Goal: Task Accomplishment & Management: Manage account settings

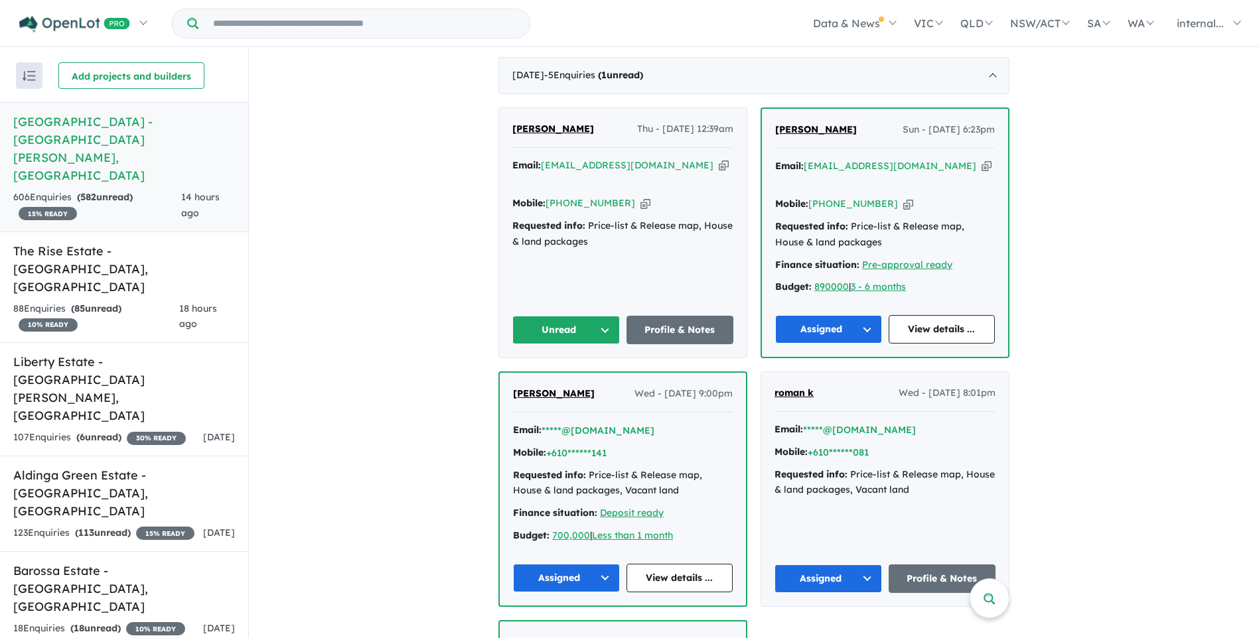
scroll to position [199, 0]
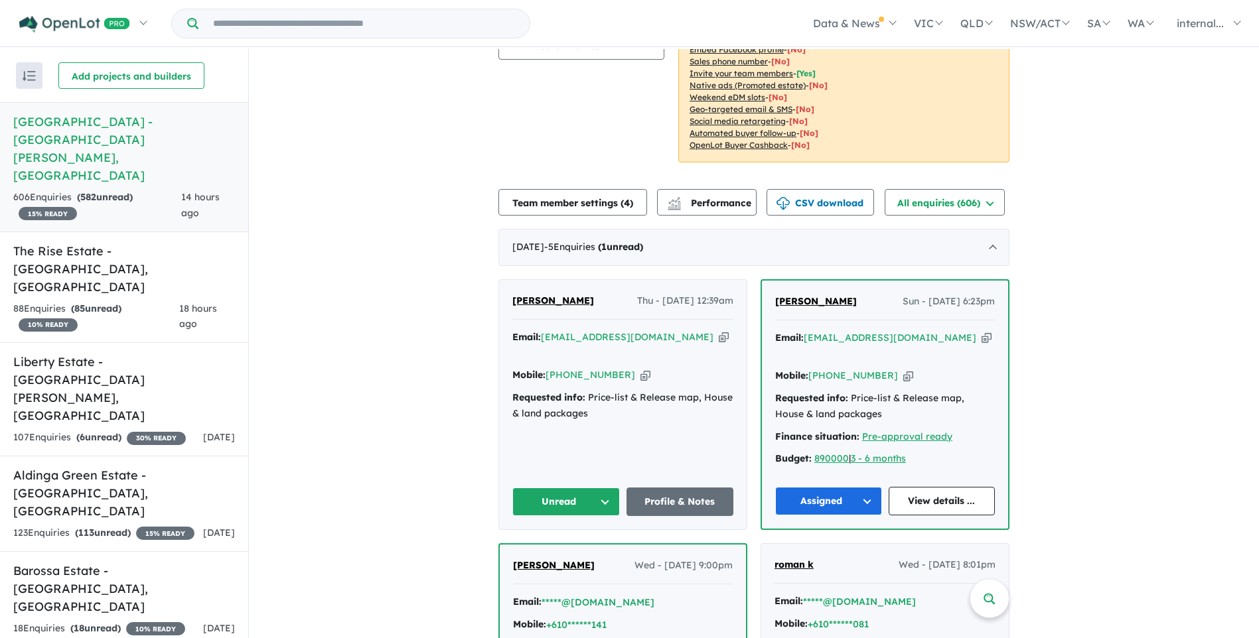
click at [719, 330] on icon "button" at bounding box center [724, 337] width 10 height 14
click at [640, 368] on icon "button" at bounding box center [645, 375] width 10 height 14
click at [135, 466] on h5 "Aldinga Green Estate - Aldinga Beach , SA" at bounding box center [124, 493] width 222 height 54
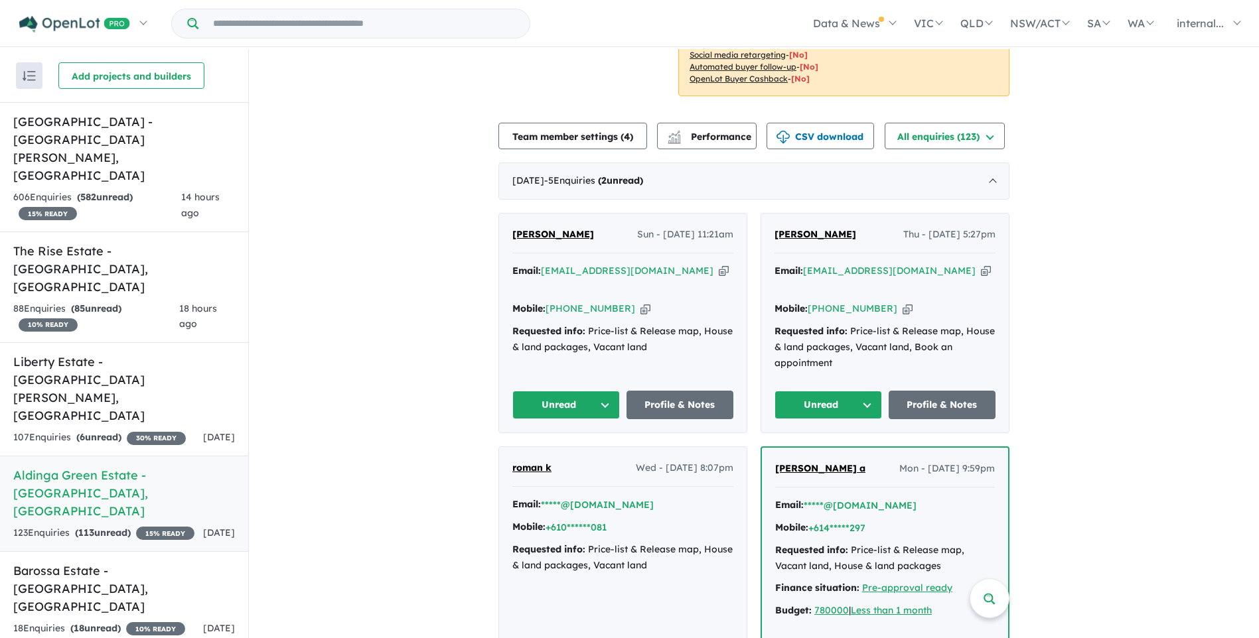
scroll to position [398, 0]
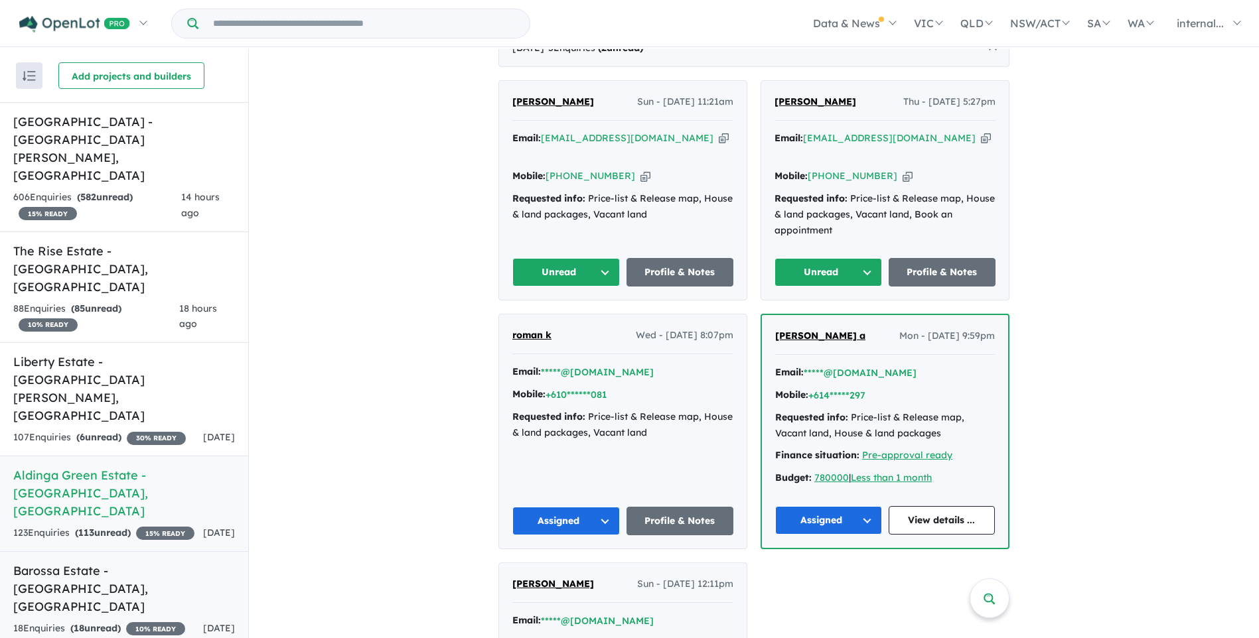
click at [133, 621] on div "18 Enquir ies ( 18 unread) 10 % READY" at bounding box center [99, 629] width 172 height 16
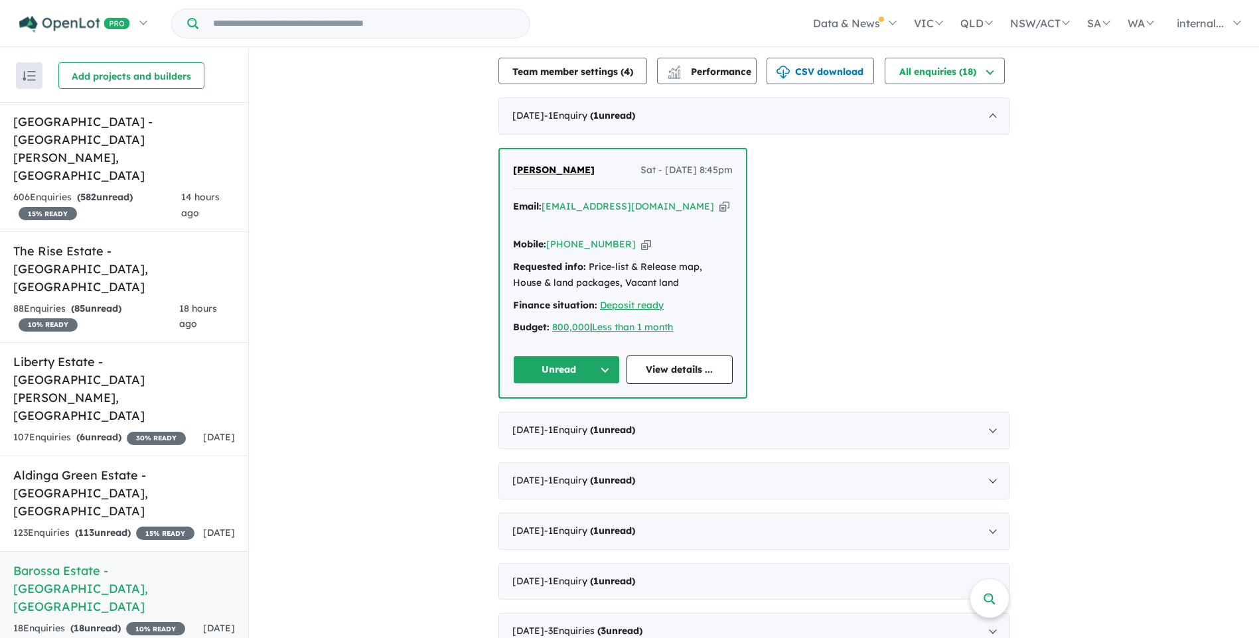
scroll to position [332, 0]
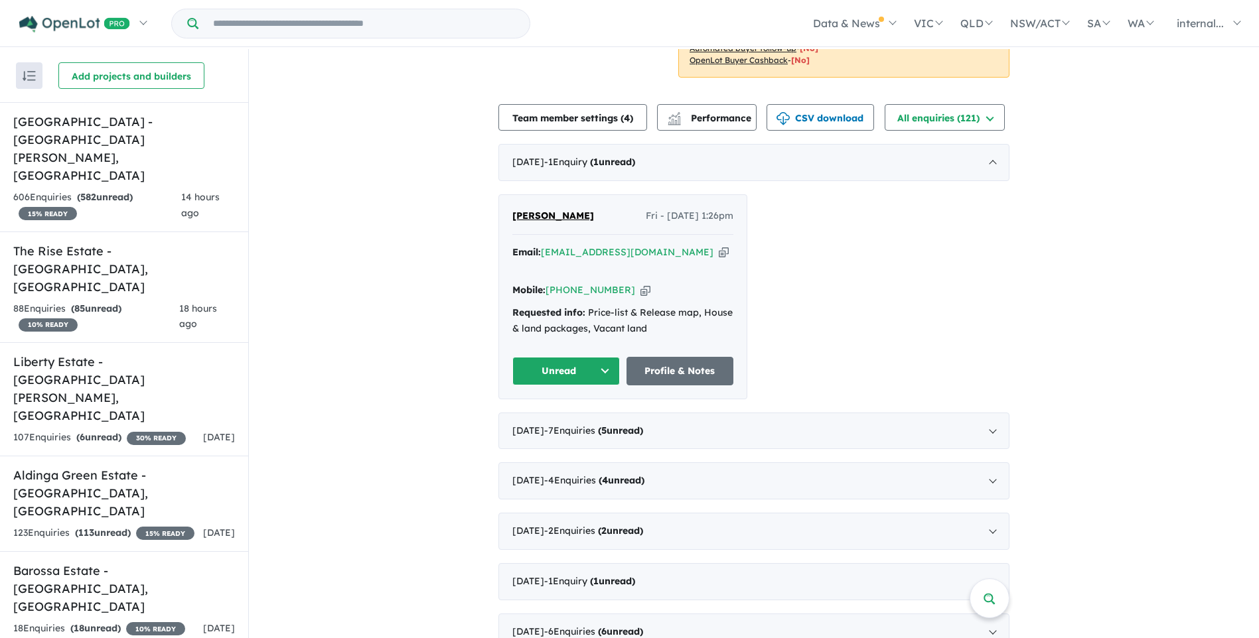
scroll to position [265, 0]
click at [719, 251] on icon "button" at bounding box center [724, 253] width 10 height 14
drag, startPoint x: 624, startPoint y: 275, endPoint x: 485, endPoint y: 213, distance: 152.7
click at [640, 284] on icon "button" at bounding box center [645, 291] width 10 height 14
click at [123, 551] on link "Barossa Estate - Nuriootpa , SA 18 Enquir ies ( 18 unread) 10 % READY 4 days ago" at bounding box center [124, 599] width 248 height 96
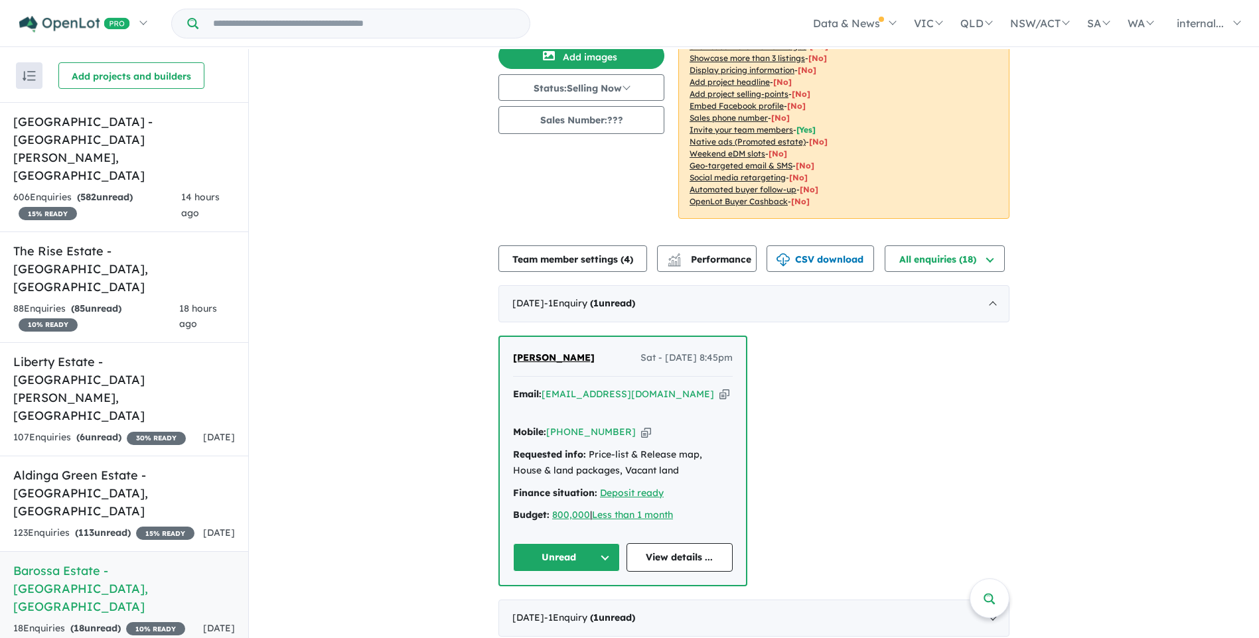
scroll to position [133, 0]
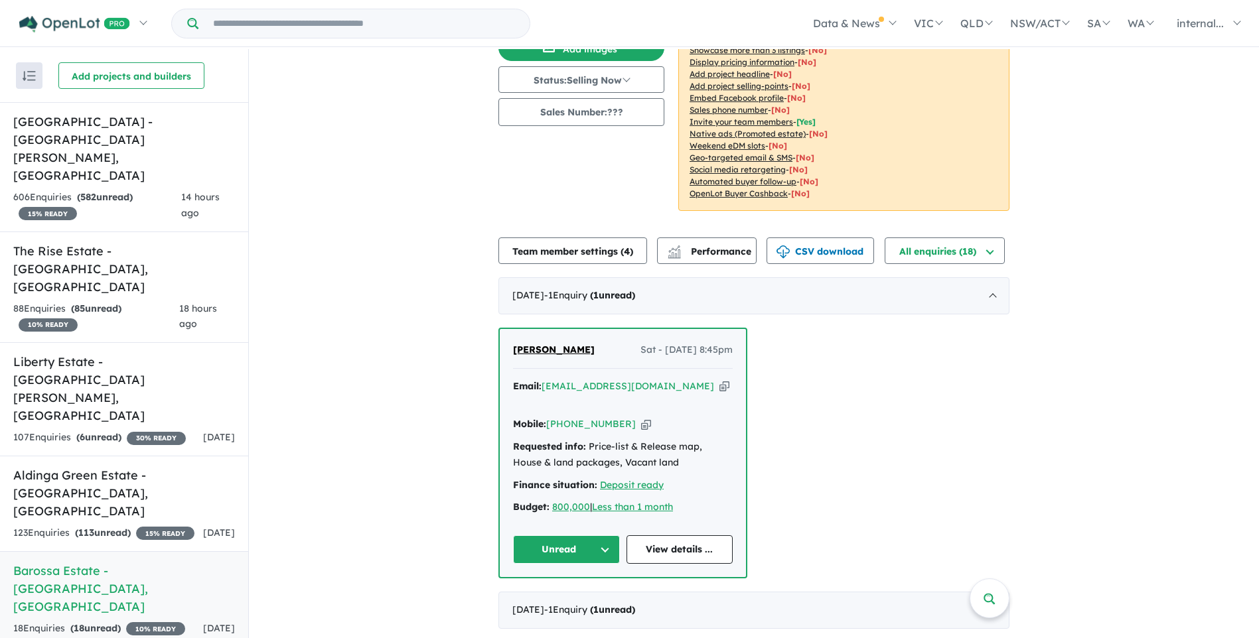
click at [719, 388] on icon "button" at bounding box center [724, 387] width 10 height 14
click at [565, 552] on button "Unread" at bounding box center [566, 549] width 107 height 29
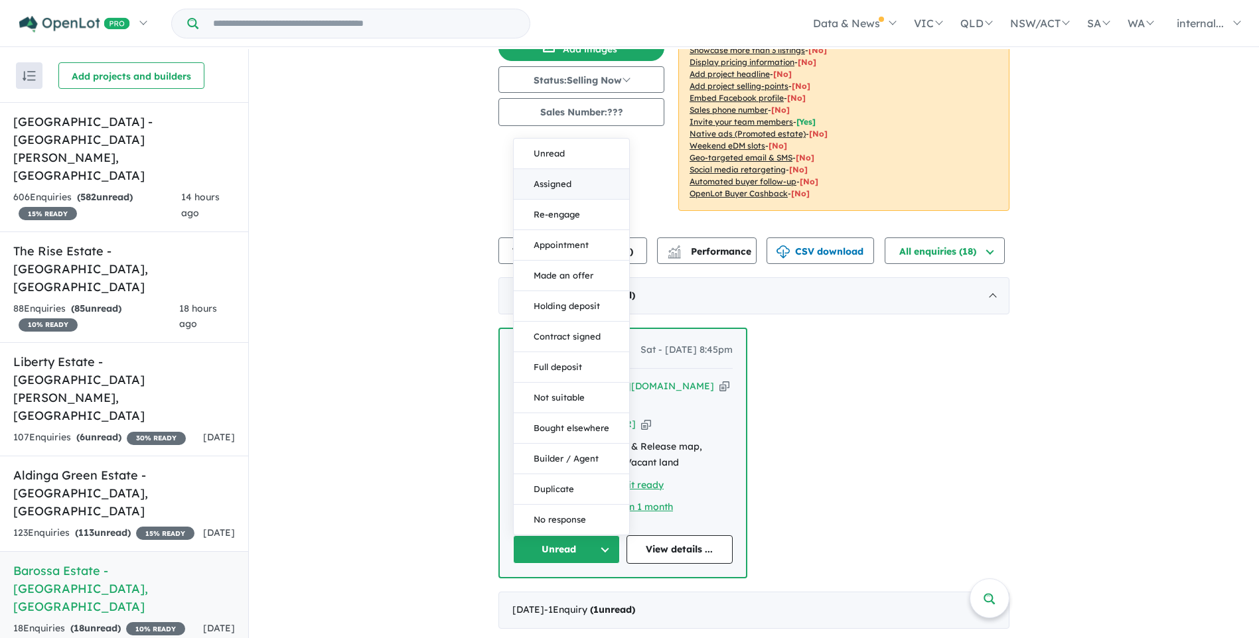
click at [544, 182] on button "Assigned" at bounding box center [571, 184] width 115 height 31
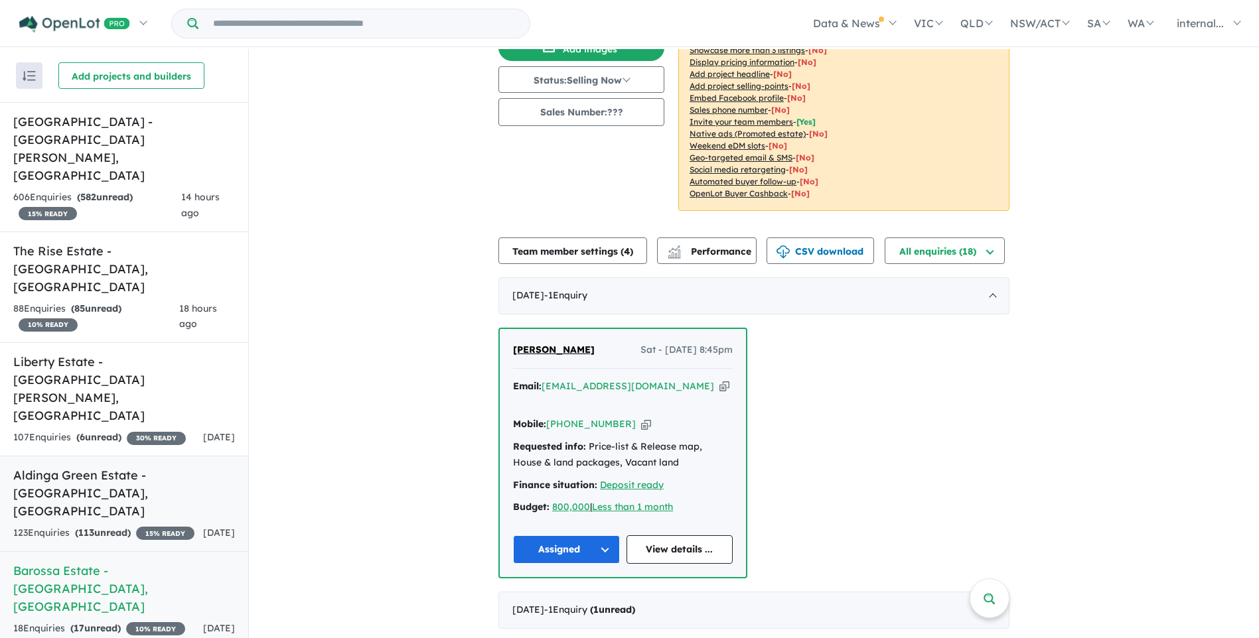
click at [145, 525] on div "123 Enquir ies ( 113 unread) 15 % READY" at bounding box center [103, 533] width 181 height 16
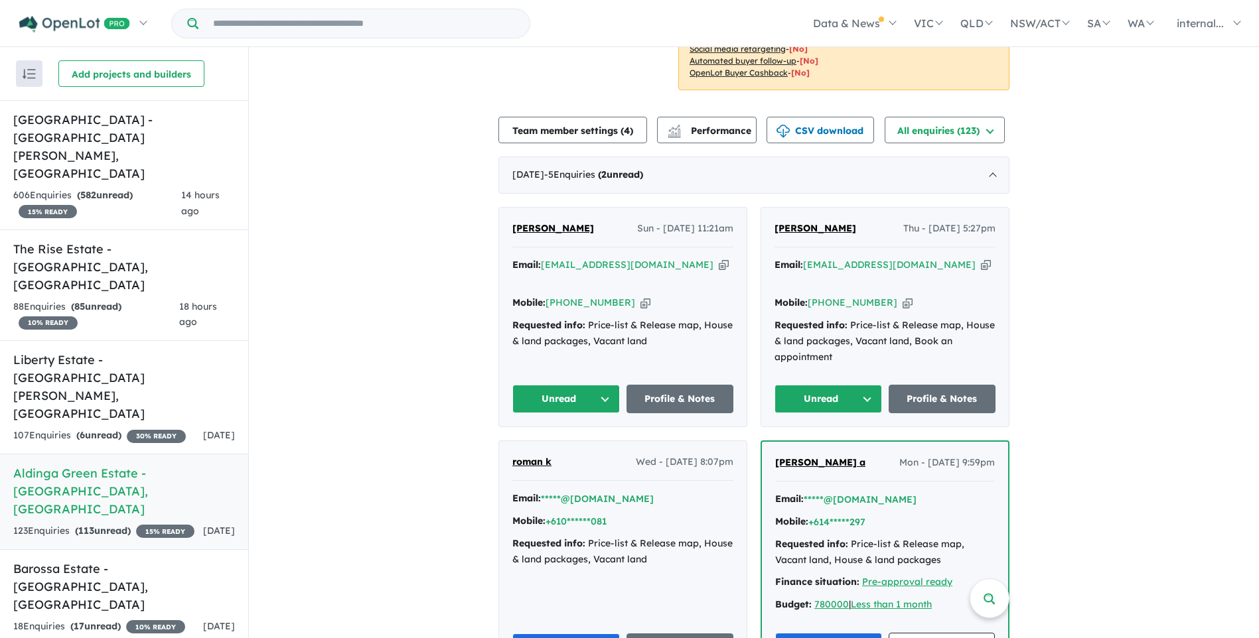
scroll to position [265, 0]
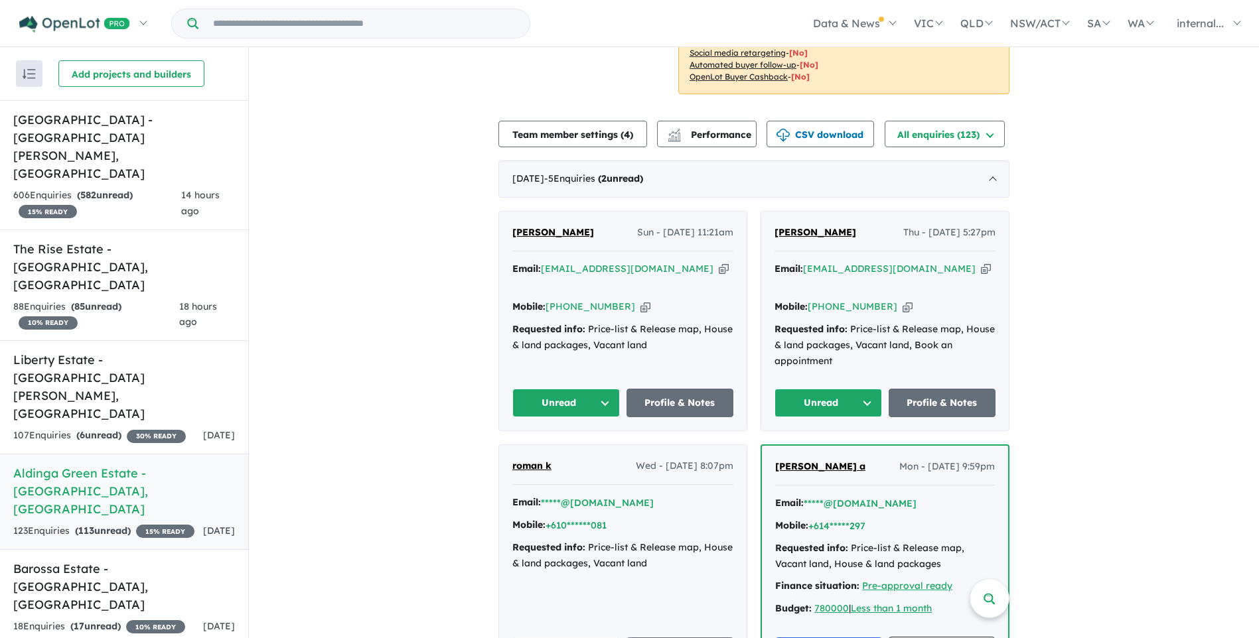
click at [902, 300] on icon "button" at bounding box center [907, 307] width 10 height 14
click at [981, 262] on icon "button" at bounding box center [986, 269] width 10 height 14
click at [719, 262] on icon "button" at bounding box center [724, 269] width 10 height 14
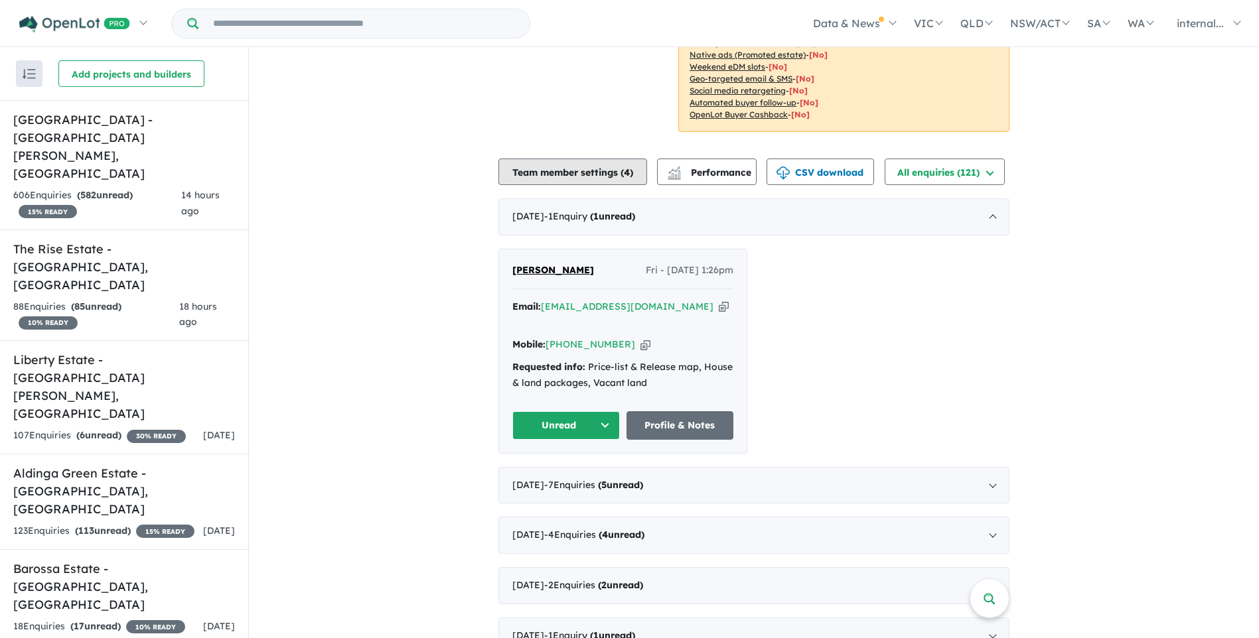
scroll to position [265, 0]
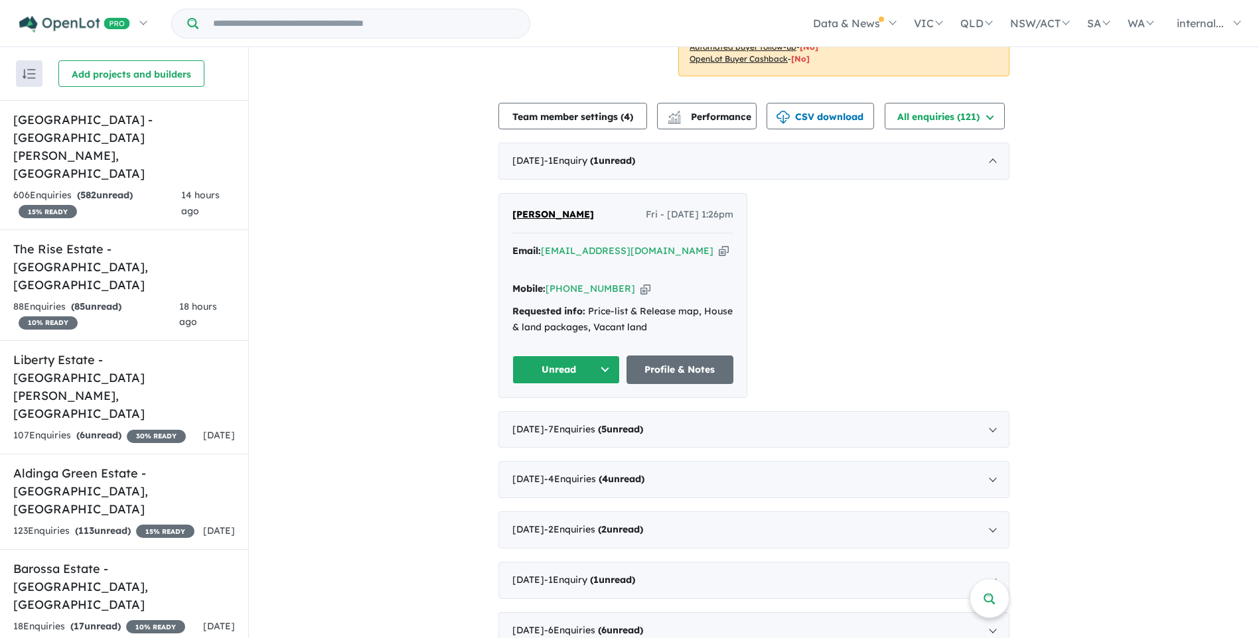
click at [719, 254] on icon "button" at bounding box center [724, 251] width 10 height 14
click at [719, 251] on icon "button" at bounding box center [724, 251] width 10 height 14
drag, startPoint x: 626, startPoint y: 275, endPoint x: 612, endPoint y: 272, distance: 14.2
click at [640, 282] on icon "button" at bounding box center [645, 289] width 10 height 14
click at [564, 356] on button "Unread" at bounding box center [565, 370] width 107 height 29
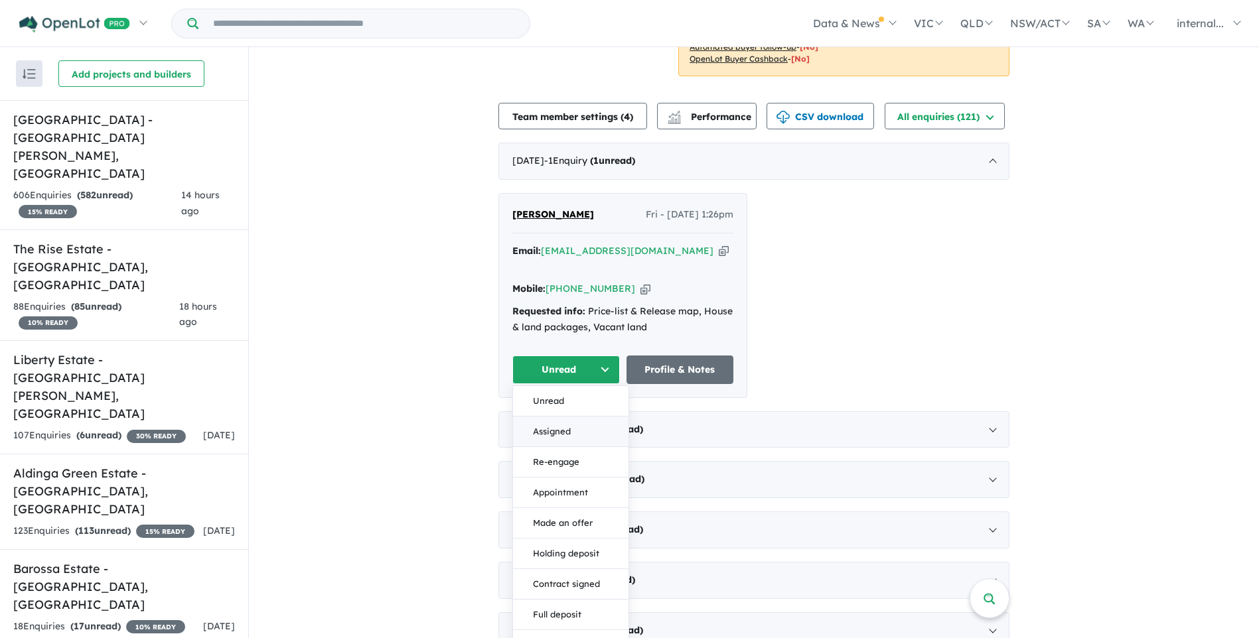
click at [555, 417] on button "Assigned" at bounding box center [570, 432] width 115 height 31
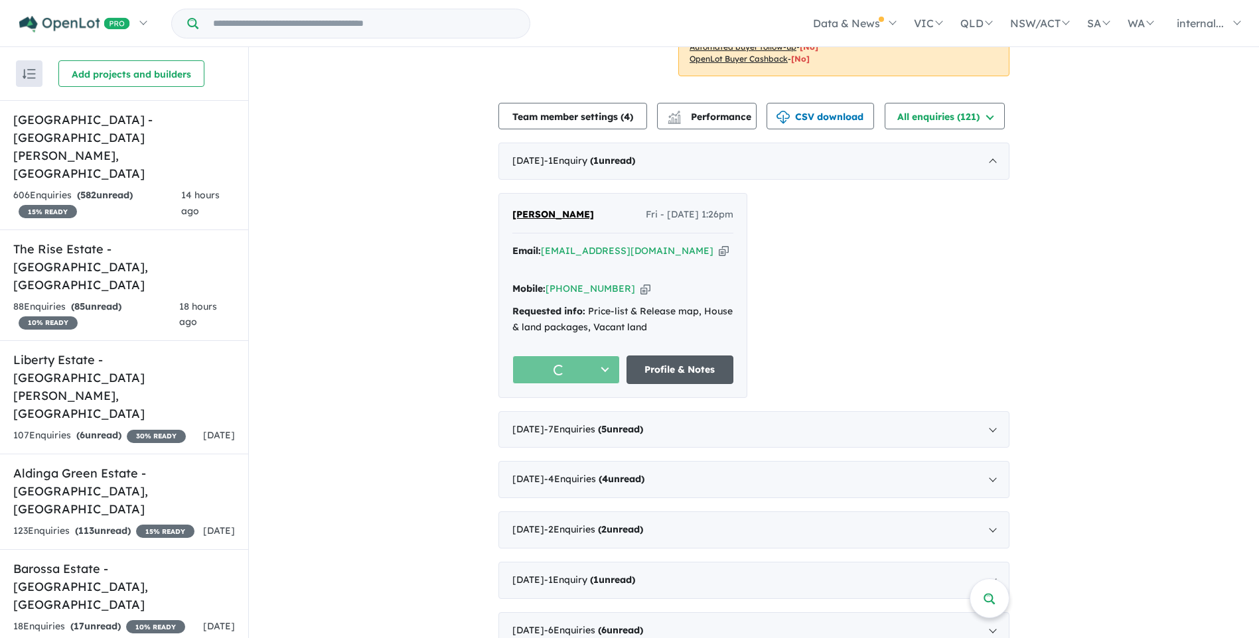
click at [681, 356] on link "Profile & Notes" at bounding box center [679, 370] width 107 height 29
click at [98, 560] on h5 "Barossa Estate - Nuriootpa , SA" at bounding box center [124, 587] width 222 height 54
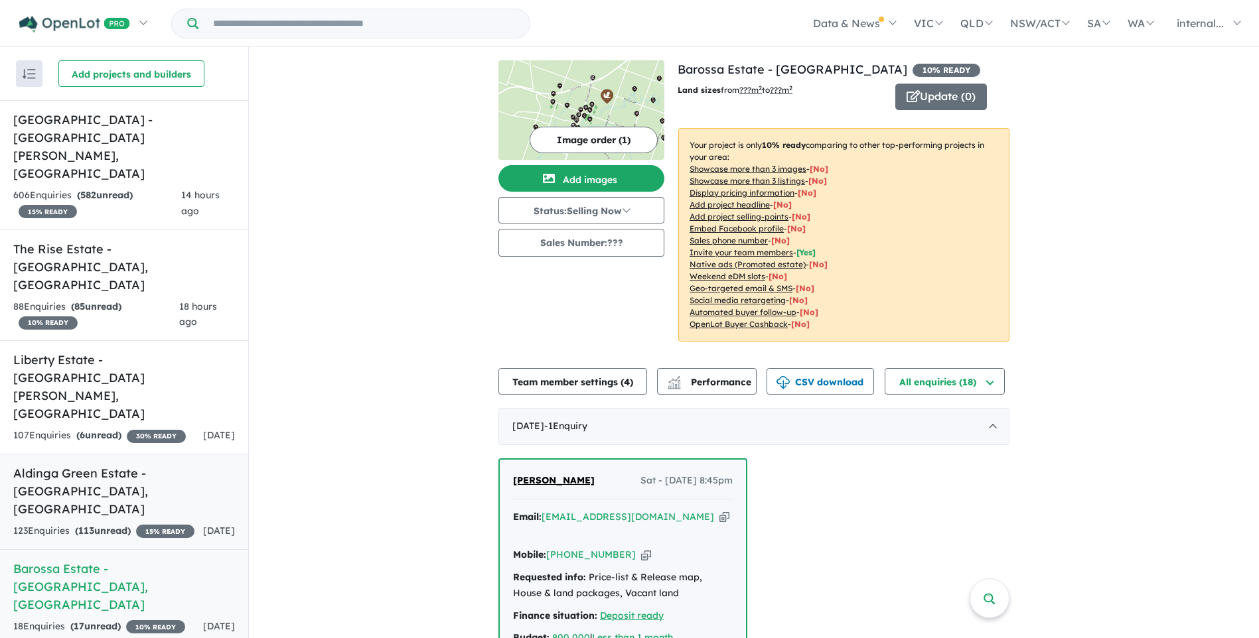
click at [141, 464] on h5 "Aldinga Green Estate - Aldinga Beach , SA" at bounding box center [124, 491] width 222 height 54
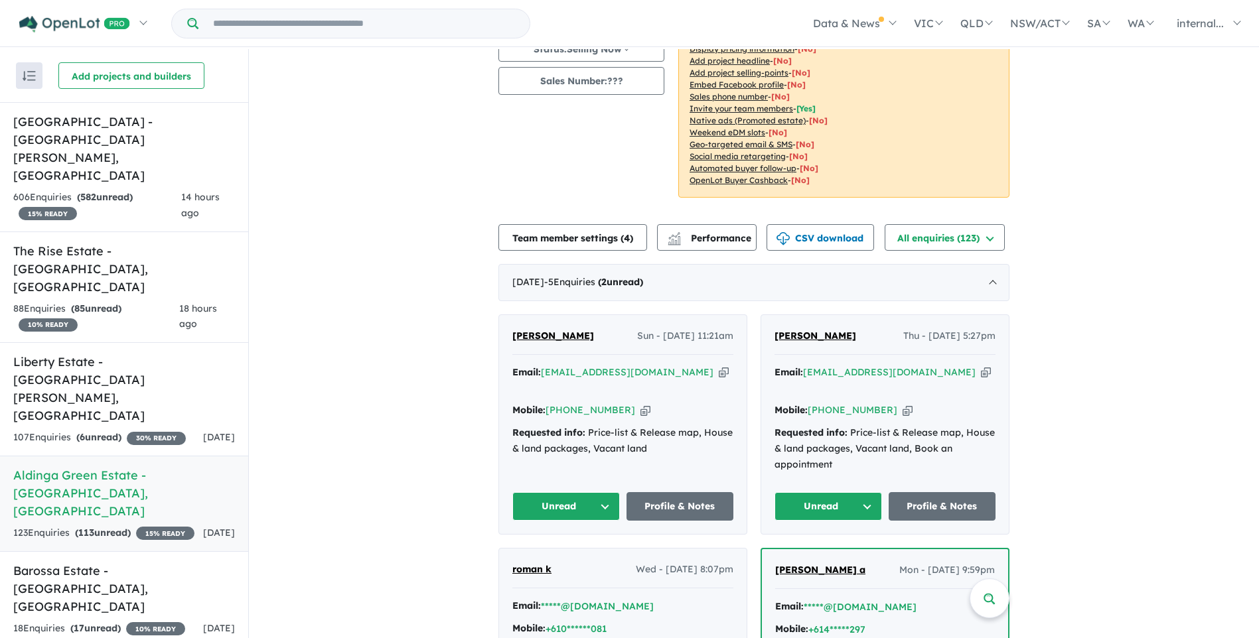
scroll to position [332, 0]
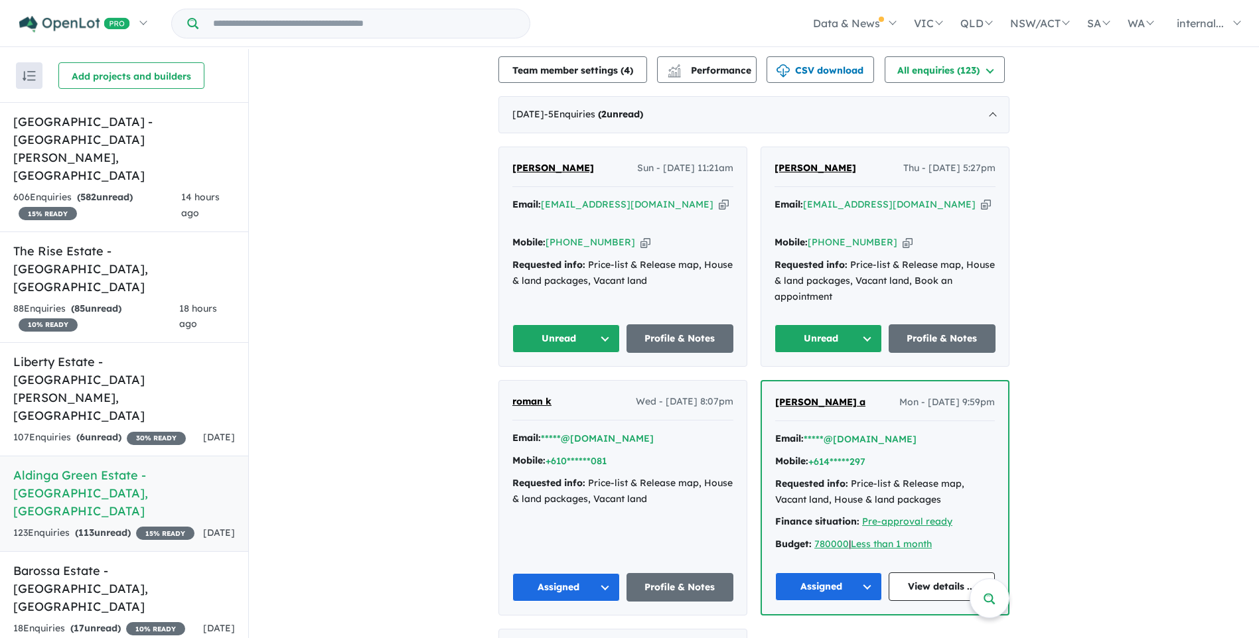
click at [981, 198] on icon "button" at bounding box center [986, 205] width 10 height 14
click at [902, 236] on icon "button" at bounding box center [907, 243] width 10 height 14
click at [829, 324] on button "Unread" at bounding box center [827, 338] width 107 height 29
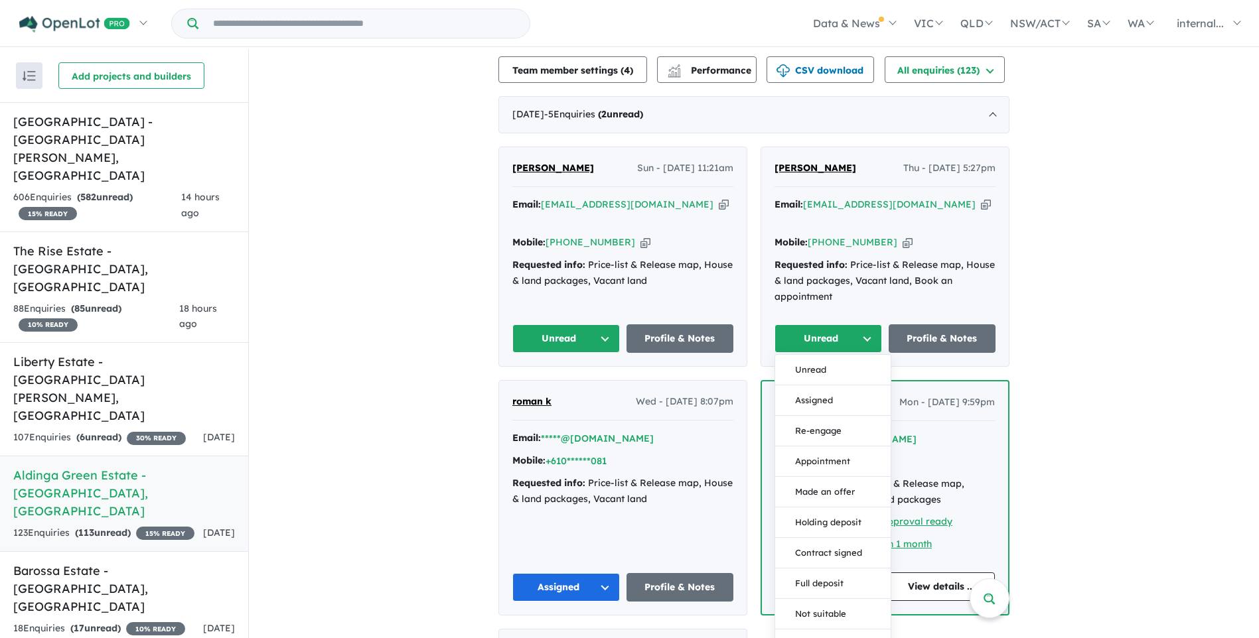
click at [817, 385] on button "Assigned" at bounding box center [832, 400] width 115 height 31
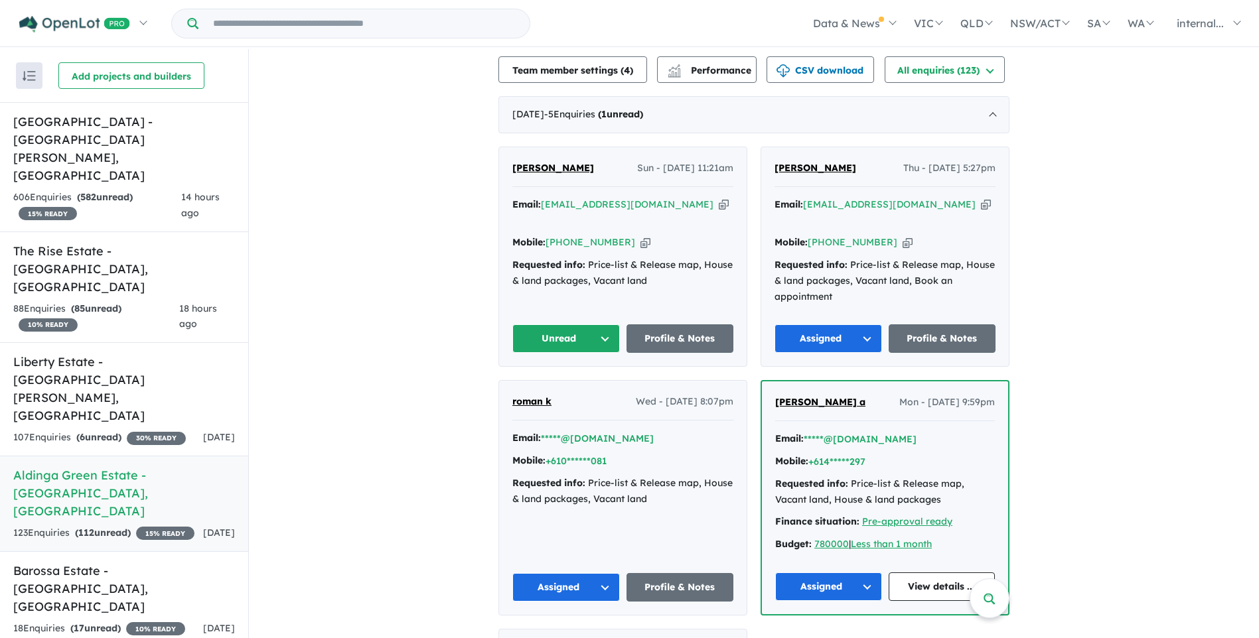
click at [719, 198] on icon "button" at bounding box center [724, 205] width 10 height 14
drag, startPoint x: 624, startPoint y: 212, endPoint x: 619, endPoint y: 206, distance: 7.6
click at [640, 236] on icon "button" at bounding box center [645, 243] width 10 height 14
drag, startPoint x: 595, startPoint y: 298, endPoint x: 596, endPoint y: 319, distance: 21.3
click at [594, 324] on button "Unread" at bounding box center [565, 338] width 107 height 29
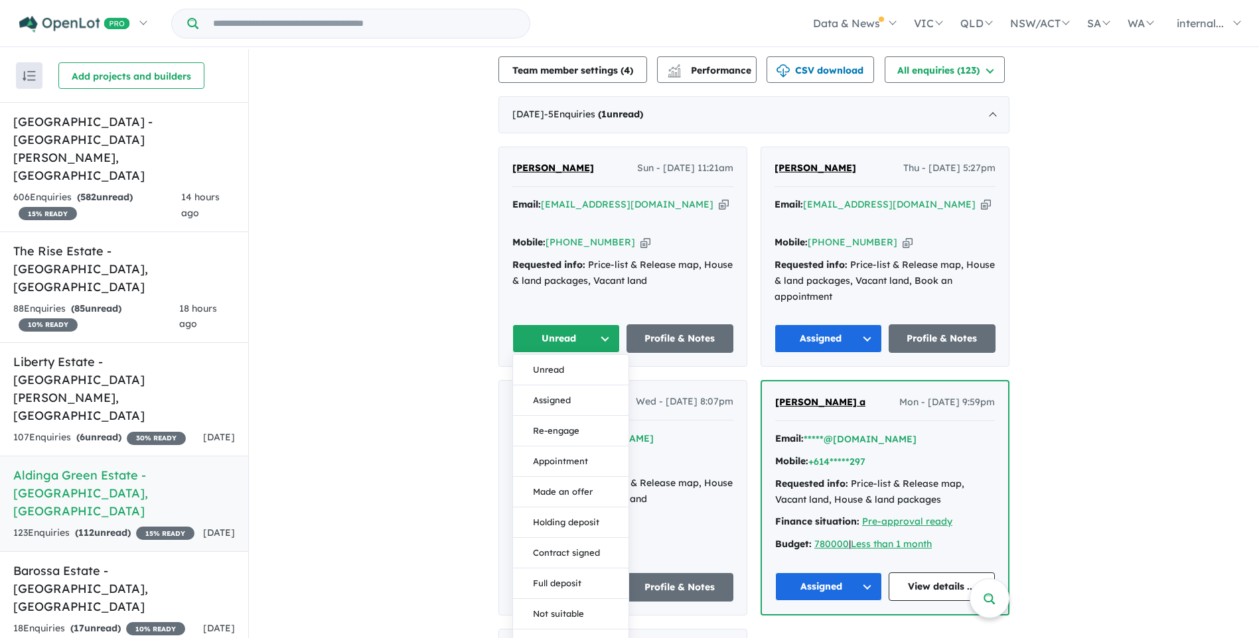
click at [553, 385] on button "Assigned" at bounding box center [570, 400] width 115 height 31
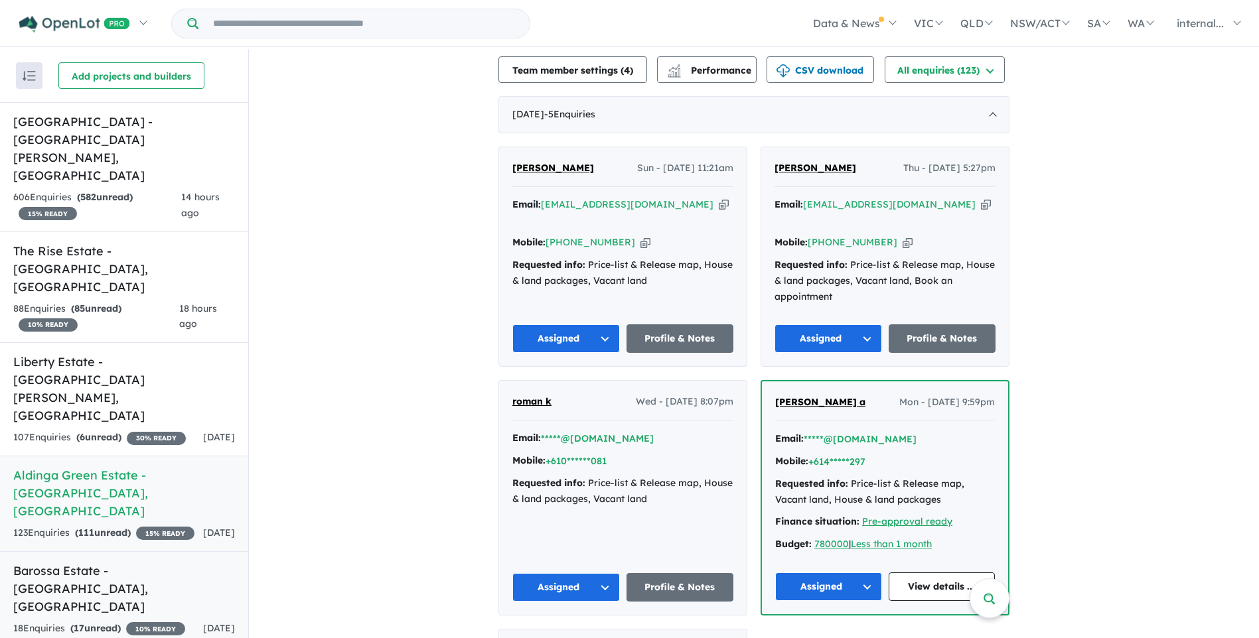
drag, startPoint x: 124, startPoint y: 455, endPoint x: 211, endPoint y: 452, distance: 87.0
click at [124, 621] on div "18 Enquir ies ( 17 unread) 10 % READY" at bounding box center [99, 629] width 172 height 16
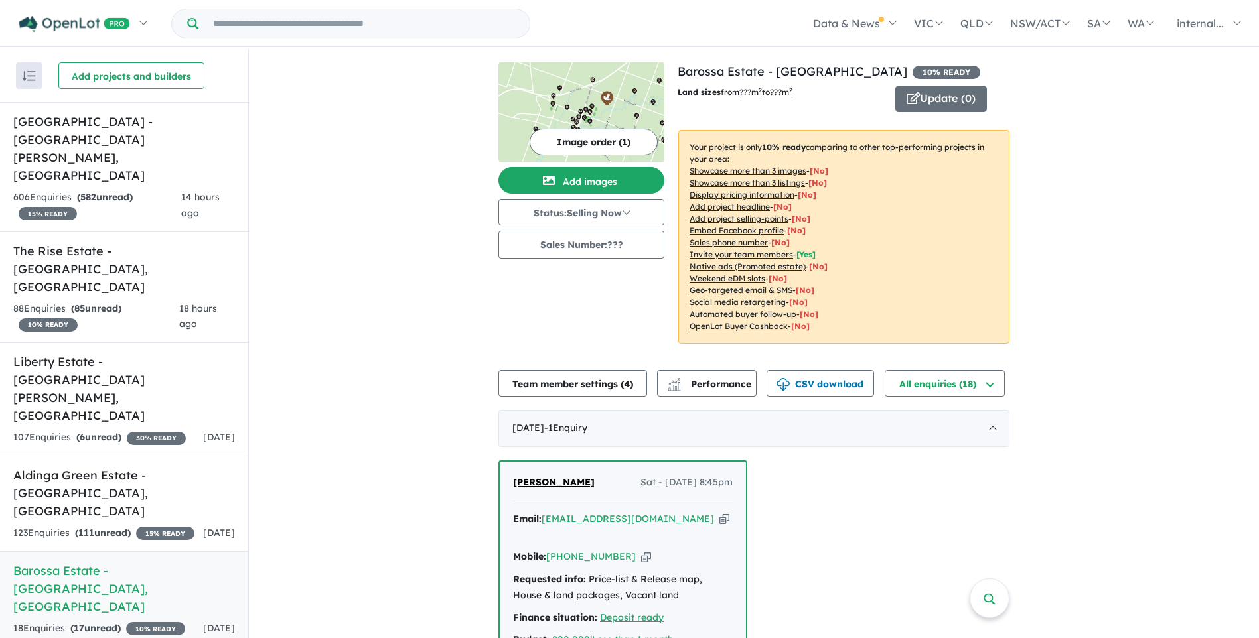
click at [719, 523] on icon "button" at bounding box center [724, 519] width 10 height 14
click at [113, 466] on h5 "Aldinga Green Estate - Aldinga Beach , SA" at bounding box center [124, 493] width 222 height 54
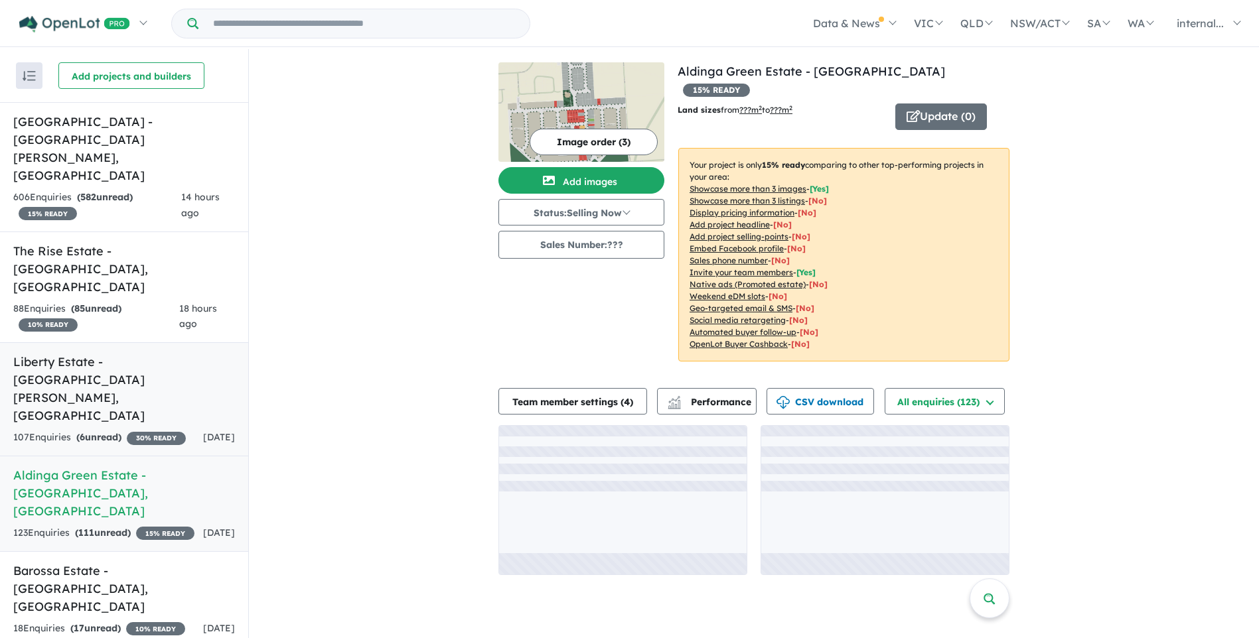
click at [130, 430] on div "107 Enquir ies ( 6 unread) 30 % READY" at bounding box center [99, 438] width 173 height 16
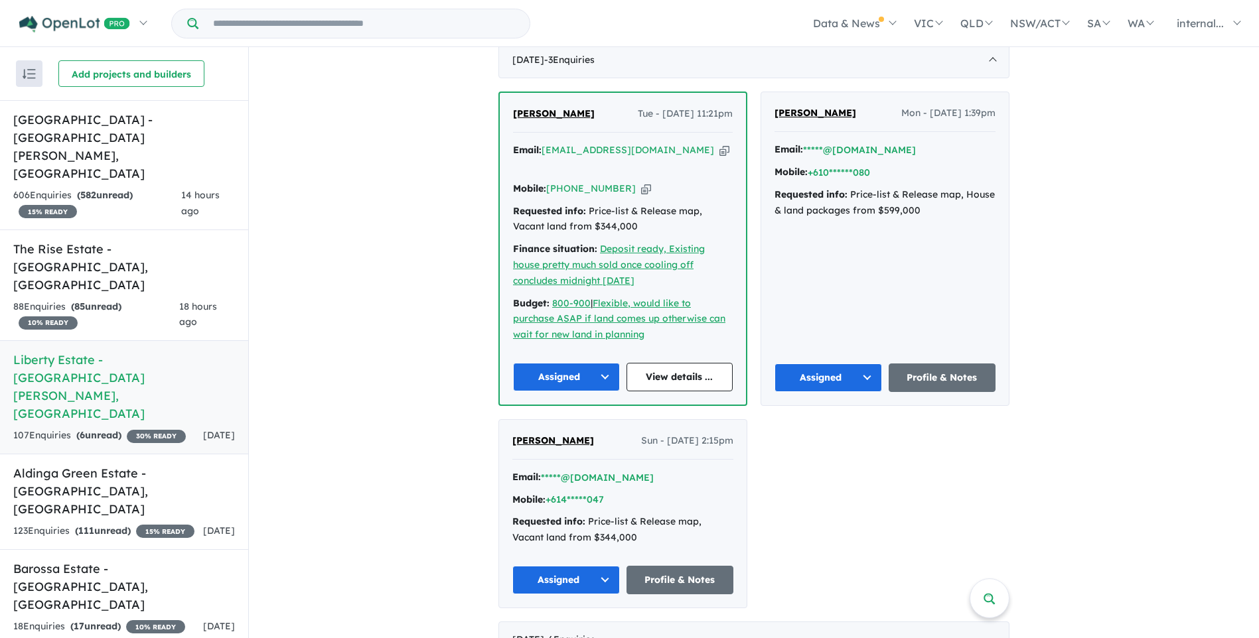
scroll to position [398, 0]
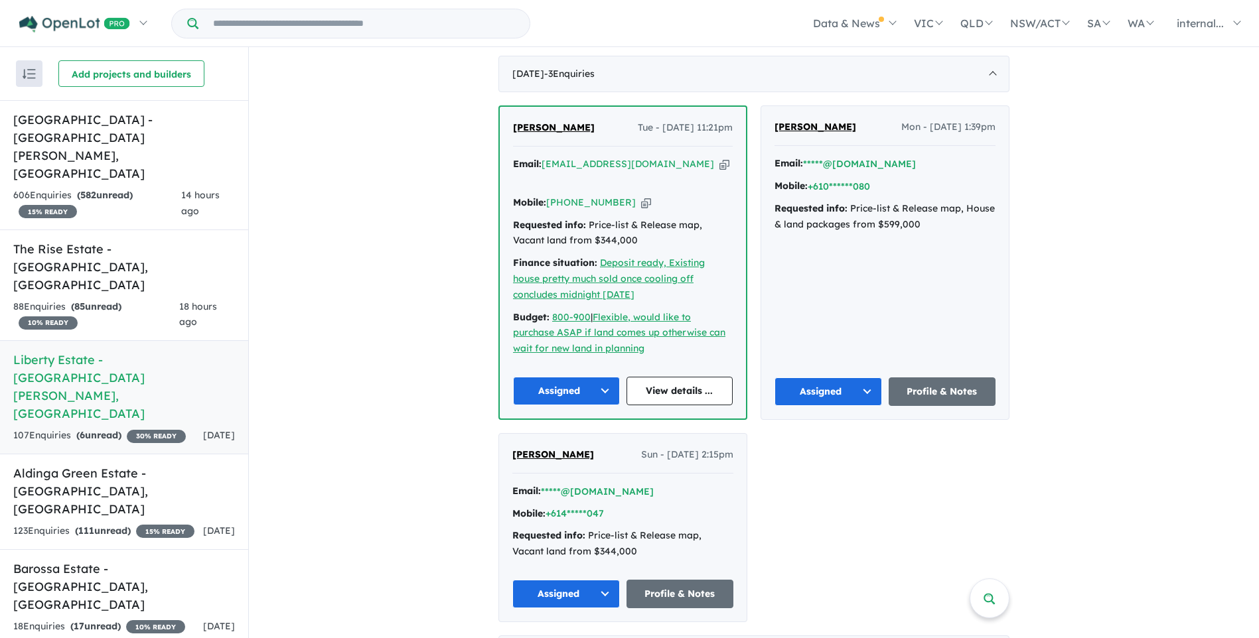
click at [719, 157] on icon "button" at bounding box center [724, 164] width 10 height 14
click at [654, 377] on link "View details ..." at bounding box center [679, 391] width 107 height 29
click at [787, 455] on div "Janine Child Tue - 12/08/2025, 11:21pm Email: janine2302@hotmail.com Copied! Mo…" at bounding box center [753, 363] width 511 height 517
click at [95, 301] on strong "( 85 unread)" at bounding box center [96, 307] width 50 height 12
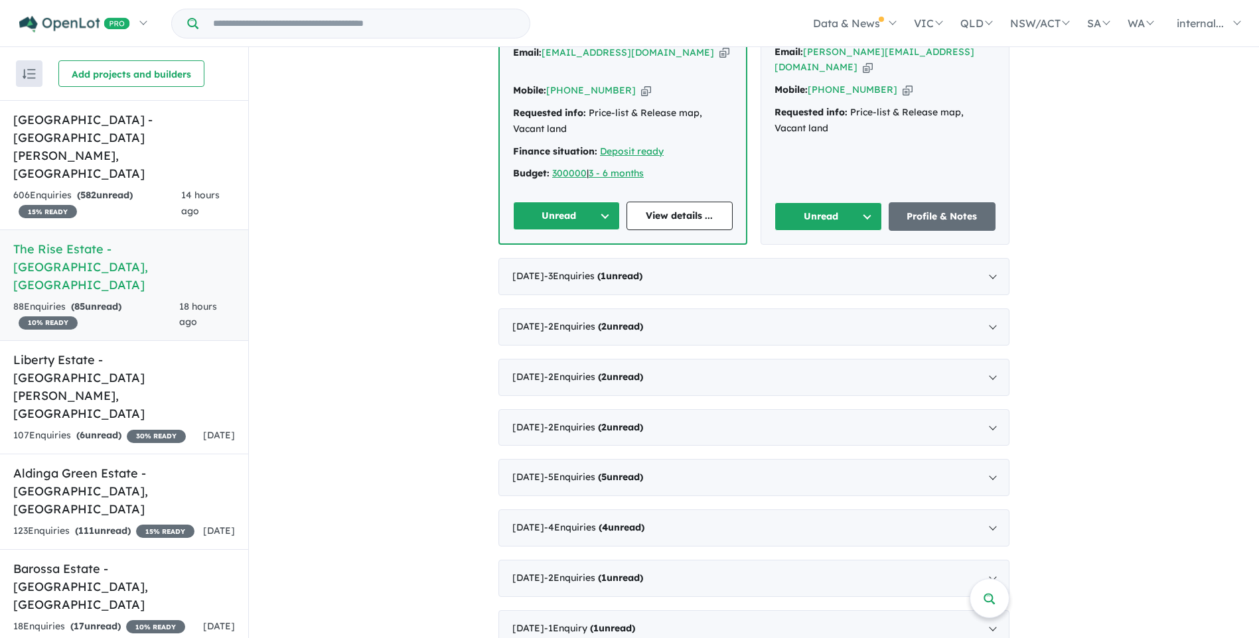
scroll to position [265, 0]
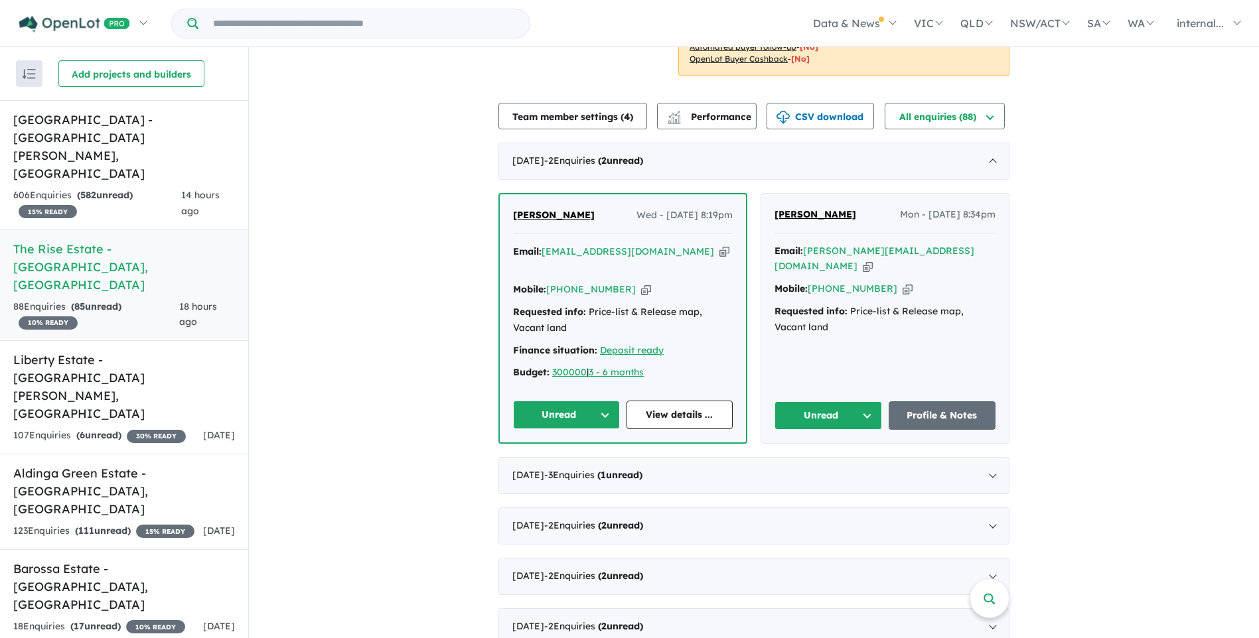
click at [872, 259] on icon "button" at bounding box center [868, 266] width 10 height 14
click at [813, 401] on button "Unread" at bounding box center [827, 415] width 107 height 29
click at [820, 470] on button "Assigned" at bounding box center [832, 477] width 115 height 31
click at [670, 251] on div "Email: smurray1766@gmail.com Copied!" at bounding box center [623, 260] width 220 height 32
click at [719, 253] on icon "button" at bounding box center [724, 252] width 10 height 14
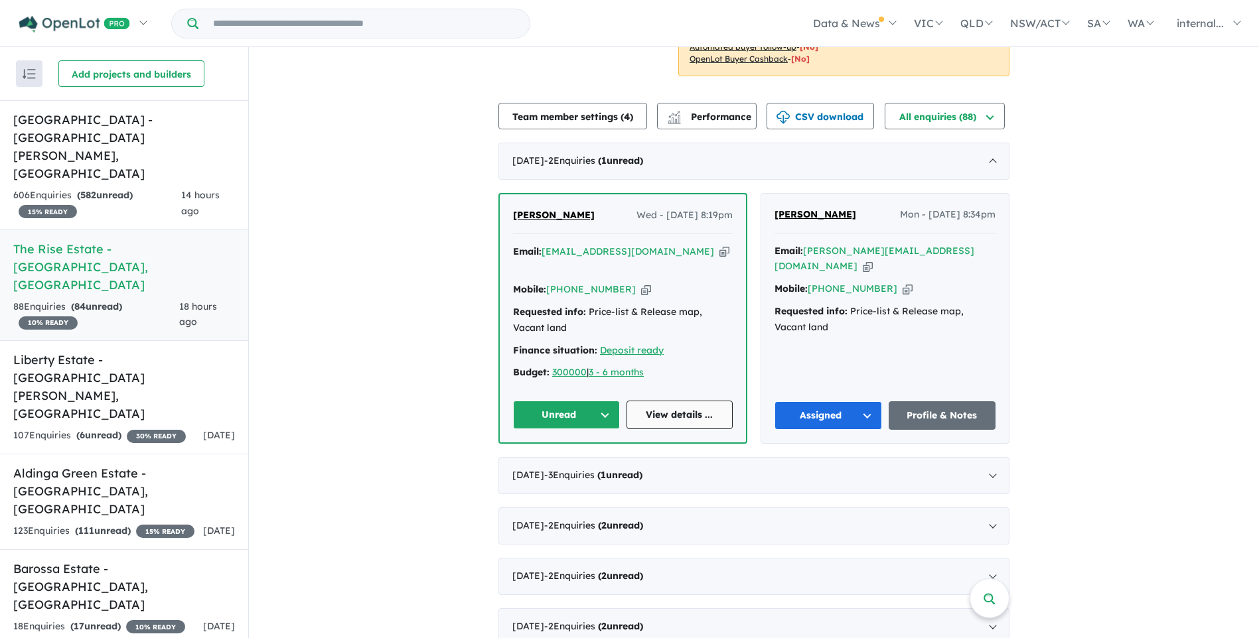
click at [656, 401] on link "View details ..." at bounding box center [679, 415] width 107 height 29
click at [559, 401] on button "Unread" at bounding box center [566, 415] width 107 height 29
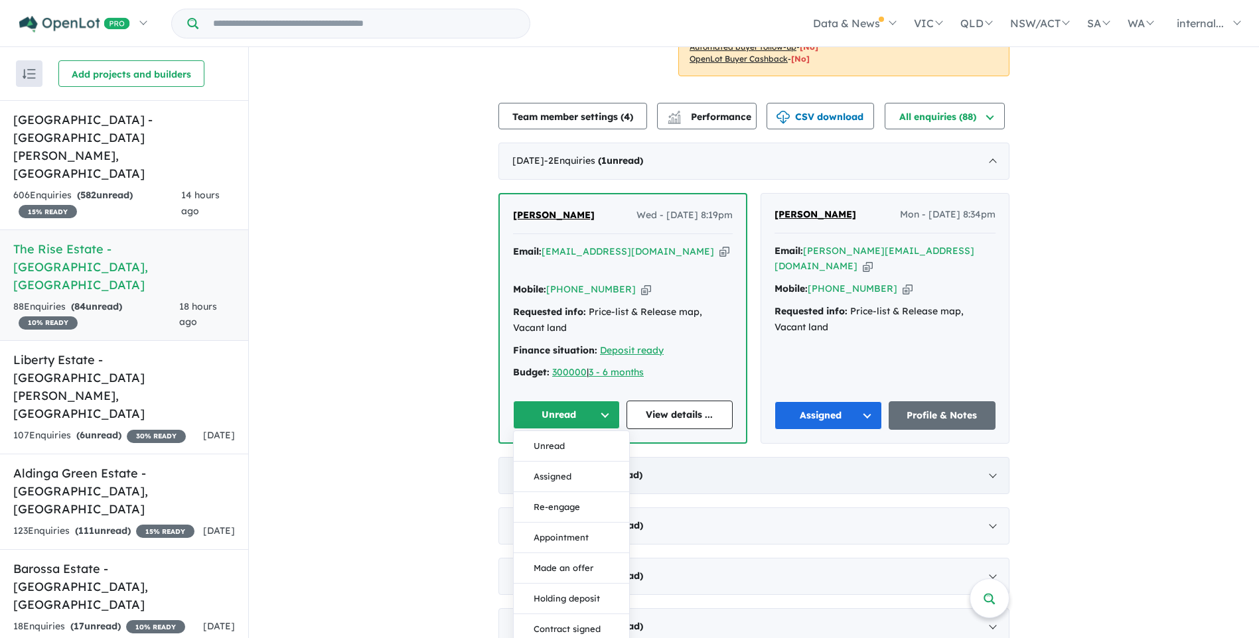
drag, startPoint x: 544, startPoint y: 468, endPoint x: 535, endPoint y: 448, distance: 21.7
click at [544, 467] on button "Assigned" at bounding box center [571, 477] width 115 height 31
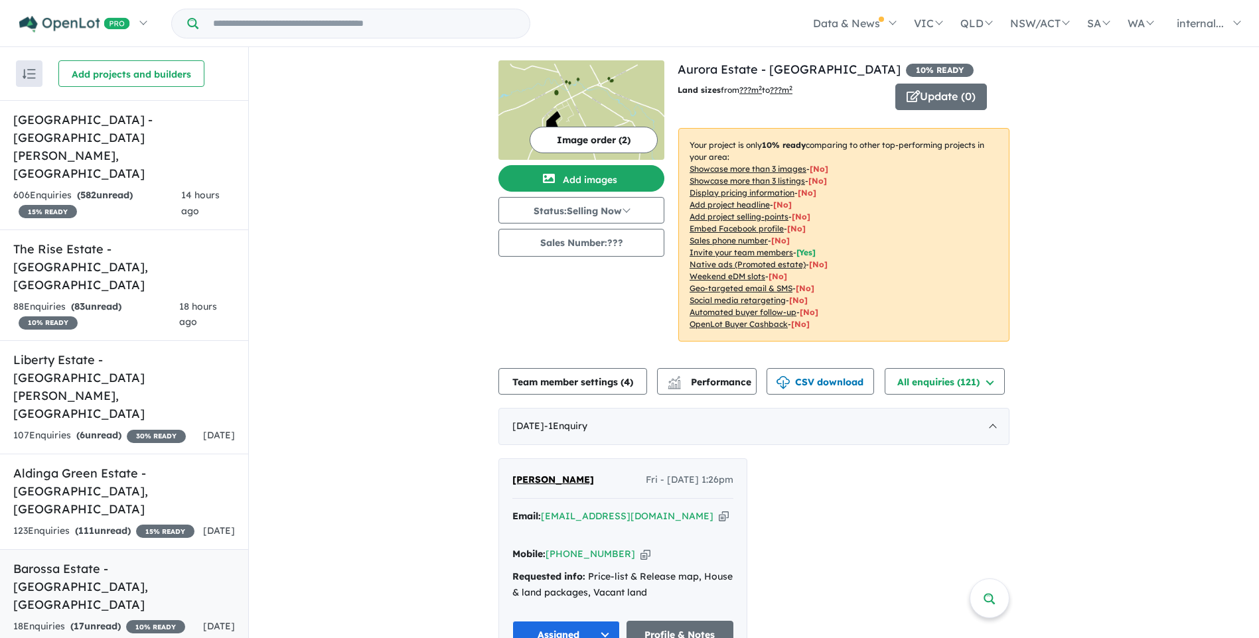
drag, startPoint x: 125, startPoint y: 452, endPoint x: 111, endPoint y: 431, distance: 24.5
click at [125, 549] on link "Barossa Estate - Nuriootpa , SA 18 Enquir ies ( 17 unread) 10 % READY 4 days ago" at bounding box center [124, 597] width 248 height 96
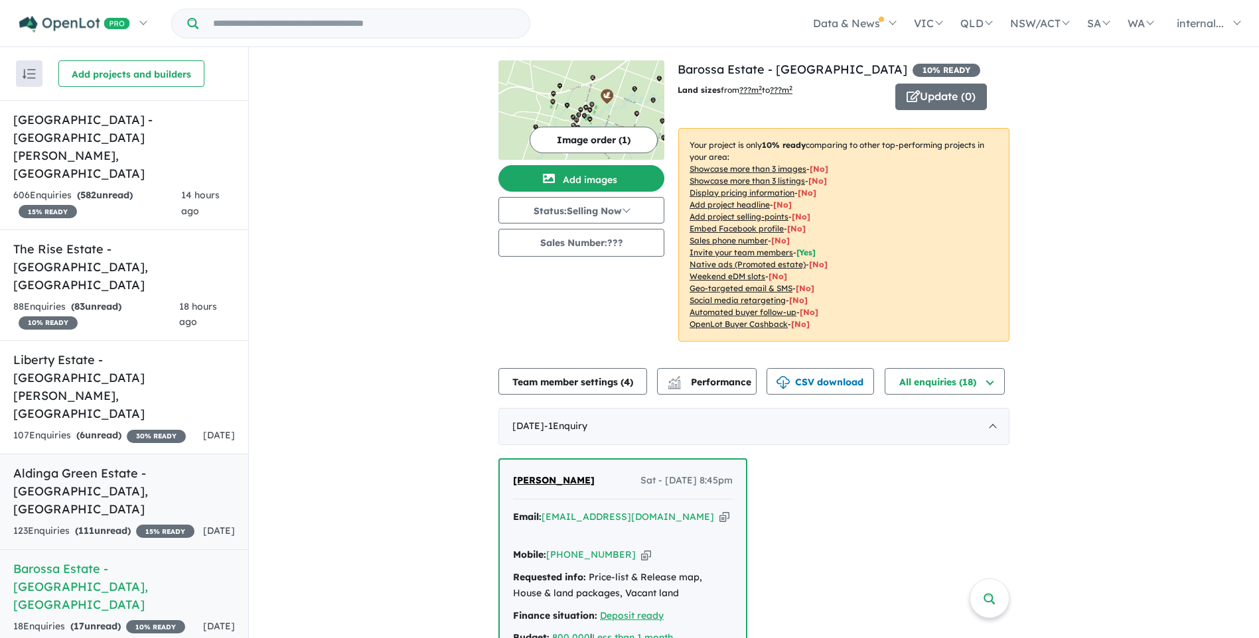
click at [147, 464] on h5 "Aldinga Green Estate - Aldinga Beach , SA" at bounding box center [124, 491] width 222 height 54
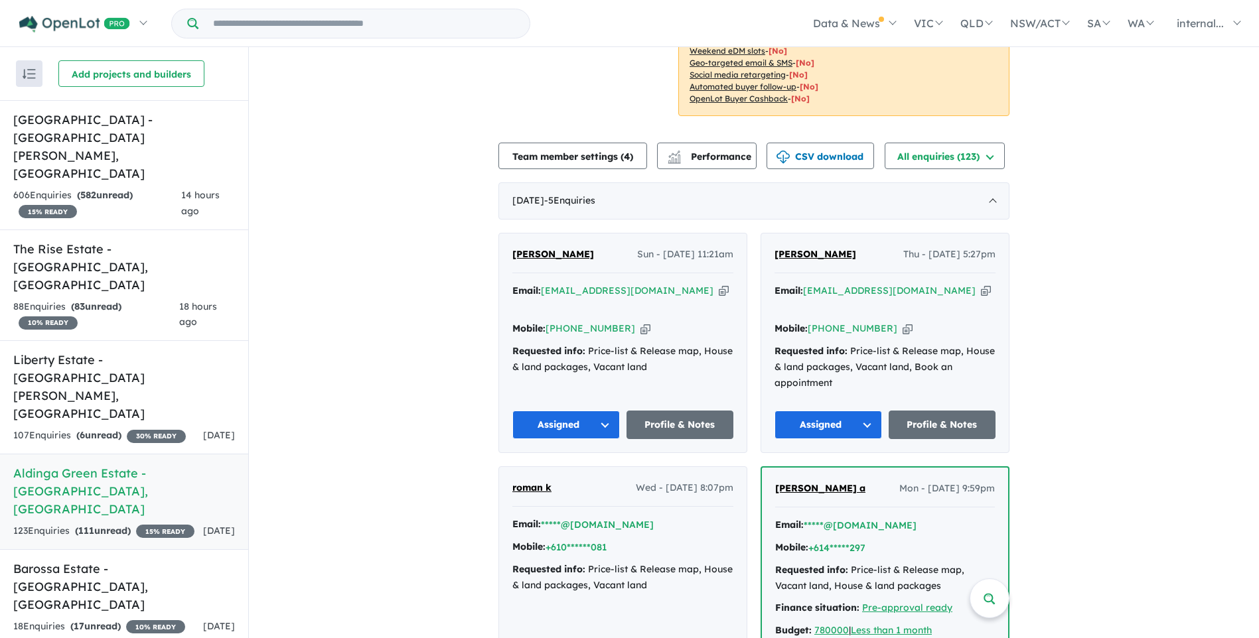
scroll to position [265, 0]
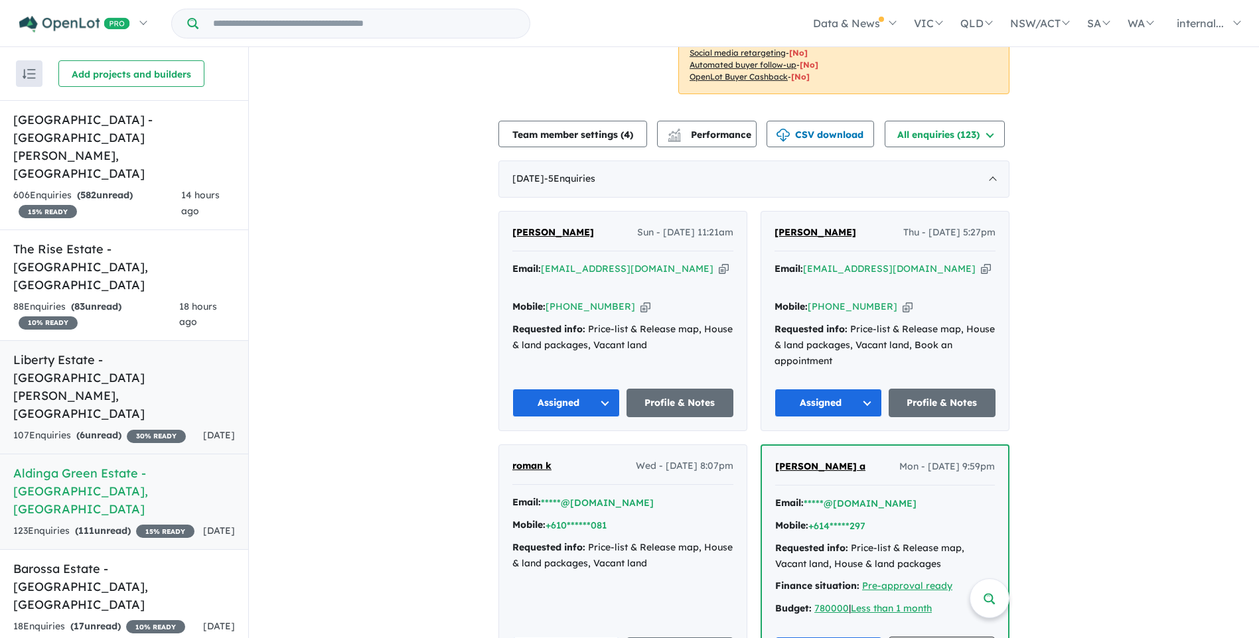
click at [186, 428] on div "107 Enquir ies ( 6 unread) 30 % READY" at bounding box center [99, 436] width 173 height 16
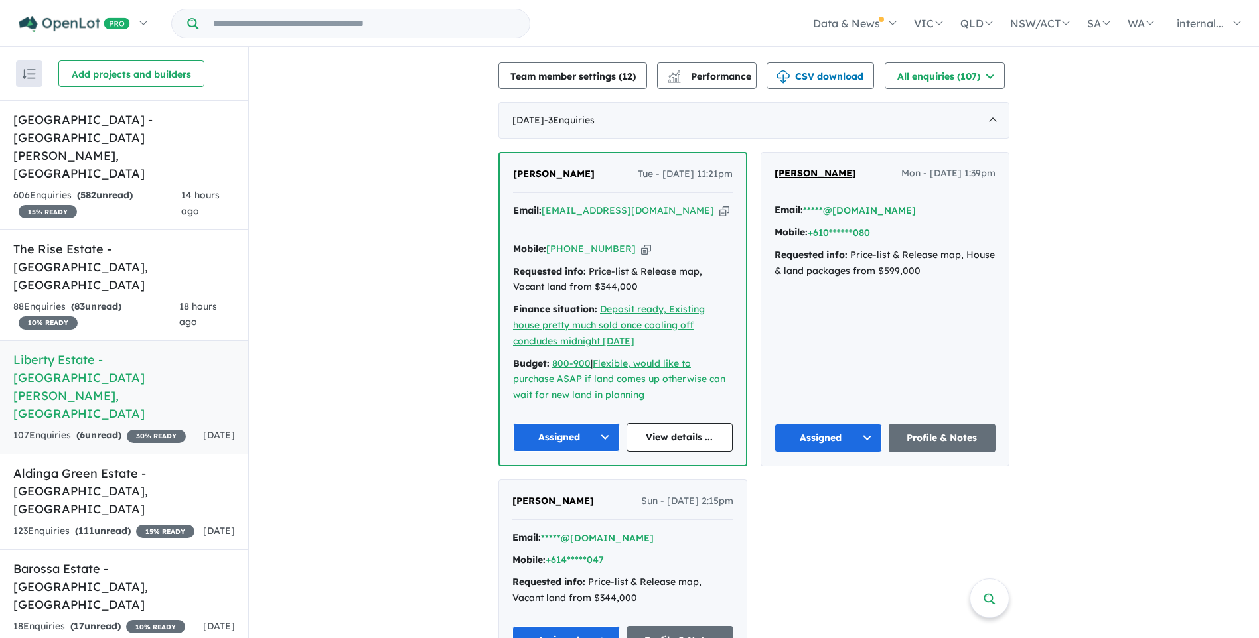
scroll to position [398, 0]
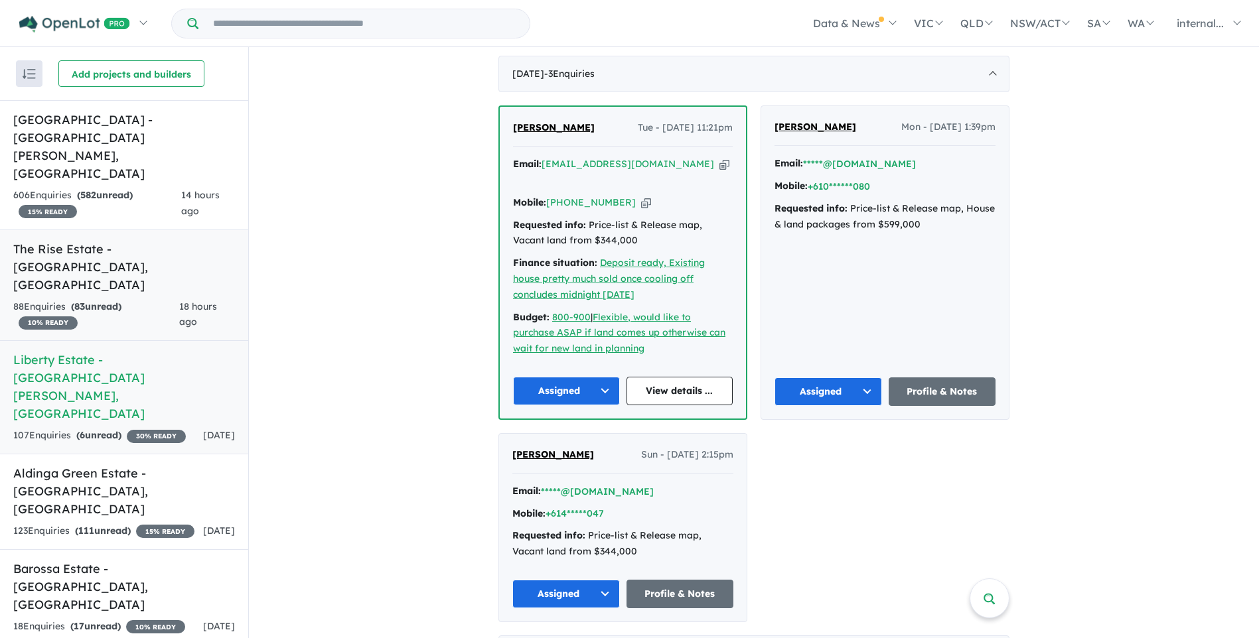
click at [153, 240] on h5 "The Rise Estate - Hayborough , SA" at bounding box center [124, 267] width 222 height 54
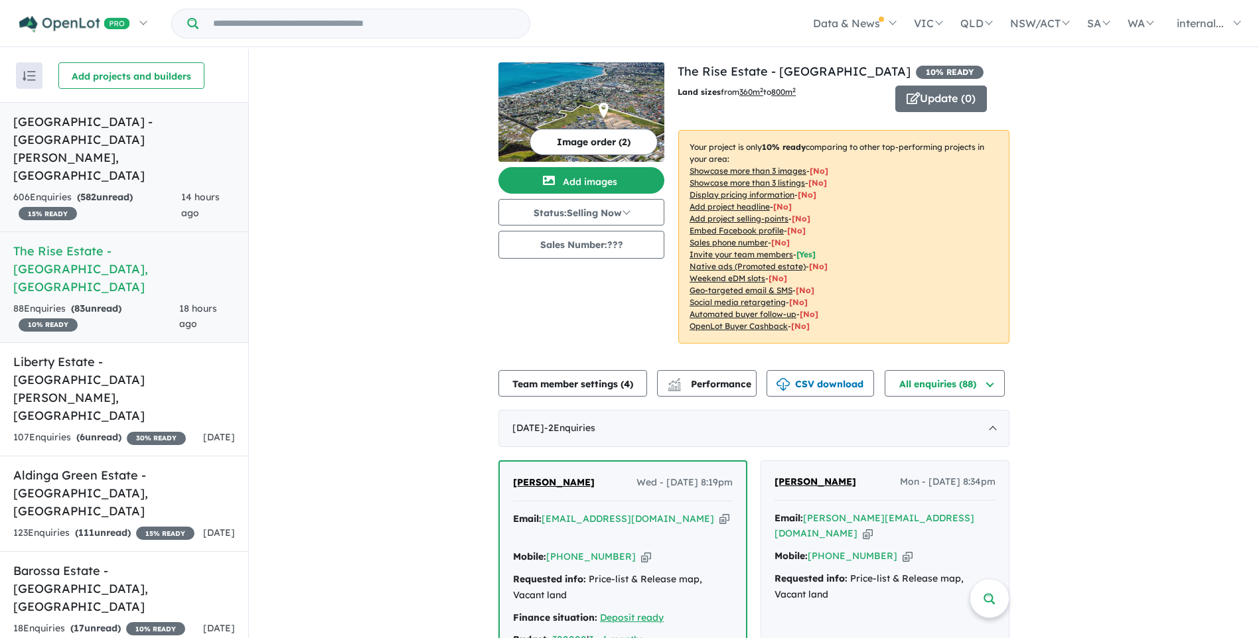
click at [129, 190] on div "606 Enquir ies ( 582 unread) 15 % READY" at bounding box center [97, 206] width 168 height 32
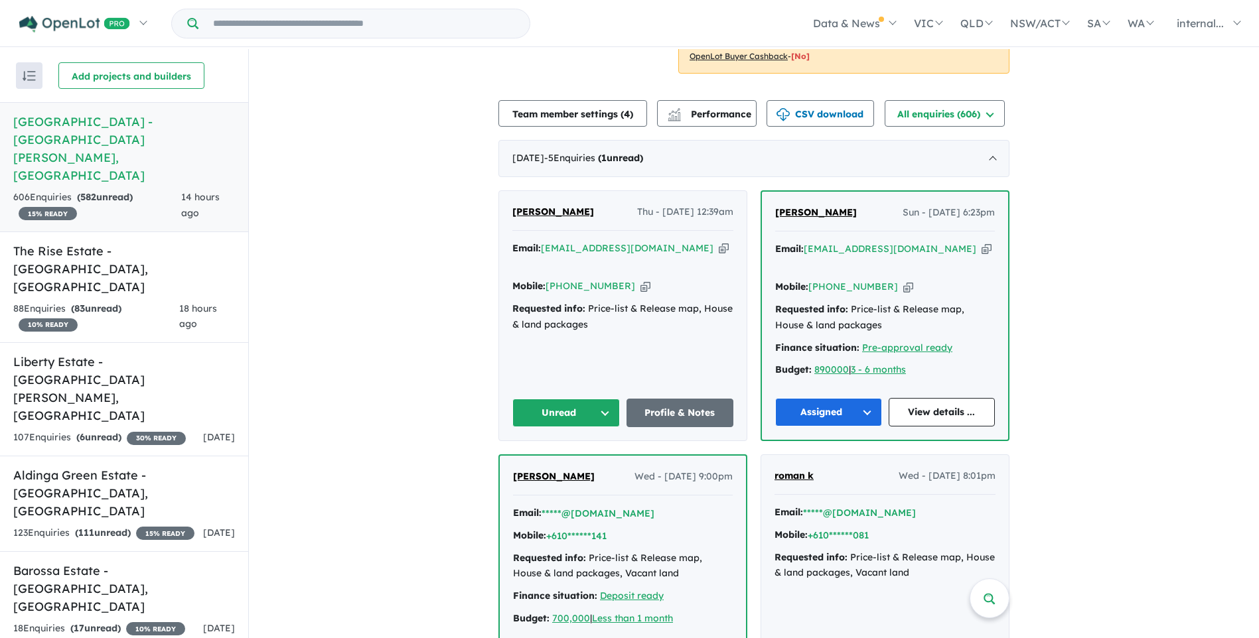
scroll to position [265, 0]
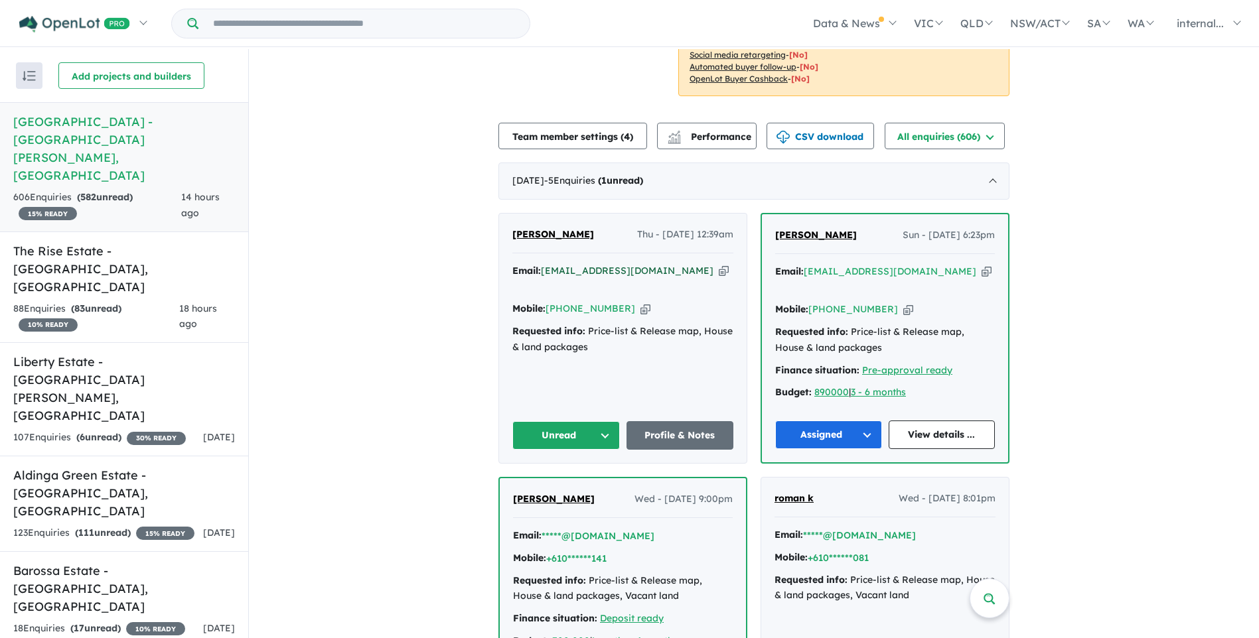
click at [665, 265] on a%20Sunset%20Estate%20-%20Seaford%20Meadows"] "tinanewlands@hotmail.com" at bounding box center [627, 271] width 173 height 12
click at [719, 264] on icon "button" at bounding box center [724, 271] width 10 height 14
drag, startPoint x: 626, startPoint y: 274, endPoint x: 616, endPoint y: 275, distance: 10.0
click at [640, 302] on icon "button" at bounding box center [645, 309] width 10 height 14
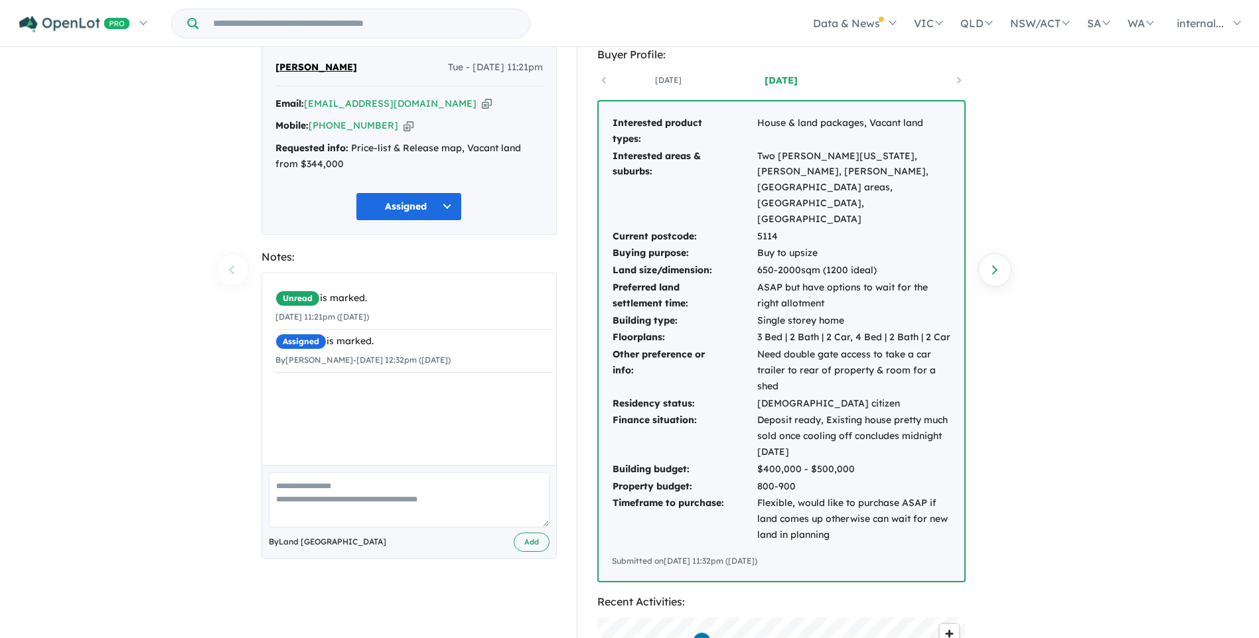
scroll to position [66, 0]
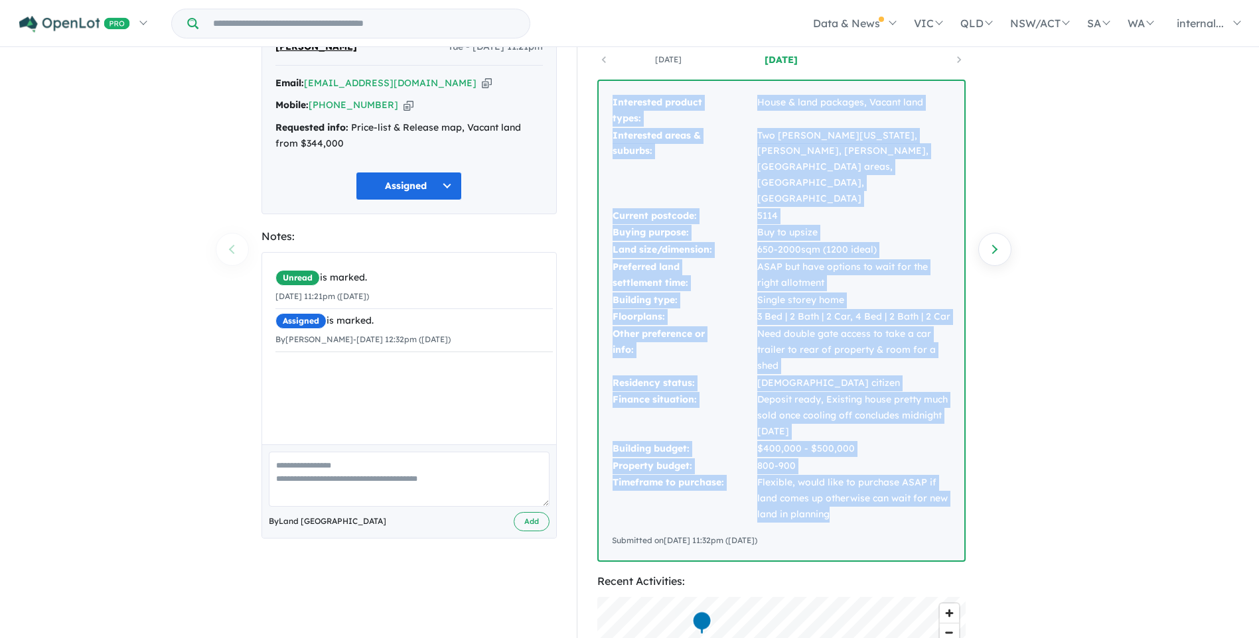
drag, startPoint x: 843, startPoint y: 485, endPoint x: 723, endPoint y: 74, distance: 428.7
click at [723, 74] on div "26 days ago 1 day ago Interested product types: House & land packages, Vacant l…" at bounding box center [781, 306] width 368 height 512
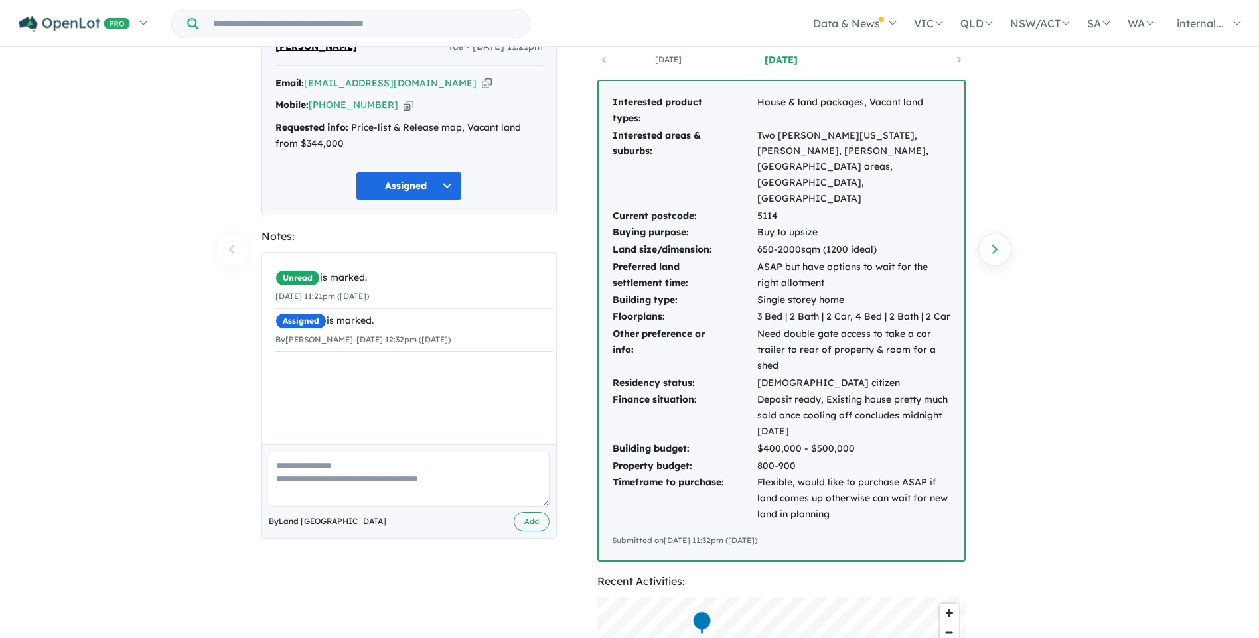
drag, startPoint x: 723, startPoint y: 74, endPoint x: 1043, endPoint y: 173, distance: 335.4
click at [1043, 173] on div "107 Enquiries for Liberty Estate - Two Wells Previous enquiry Next enquiry Jani…" at bounding box center [629, 278] width 1259 height 591
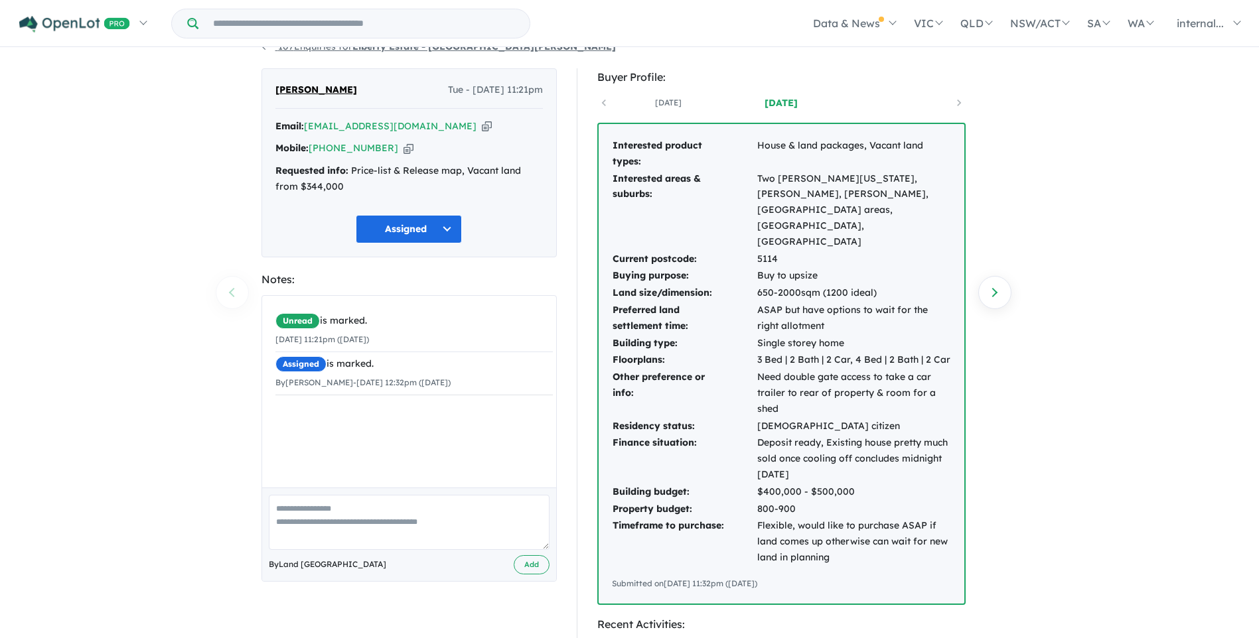
scroll to position [0, 0]
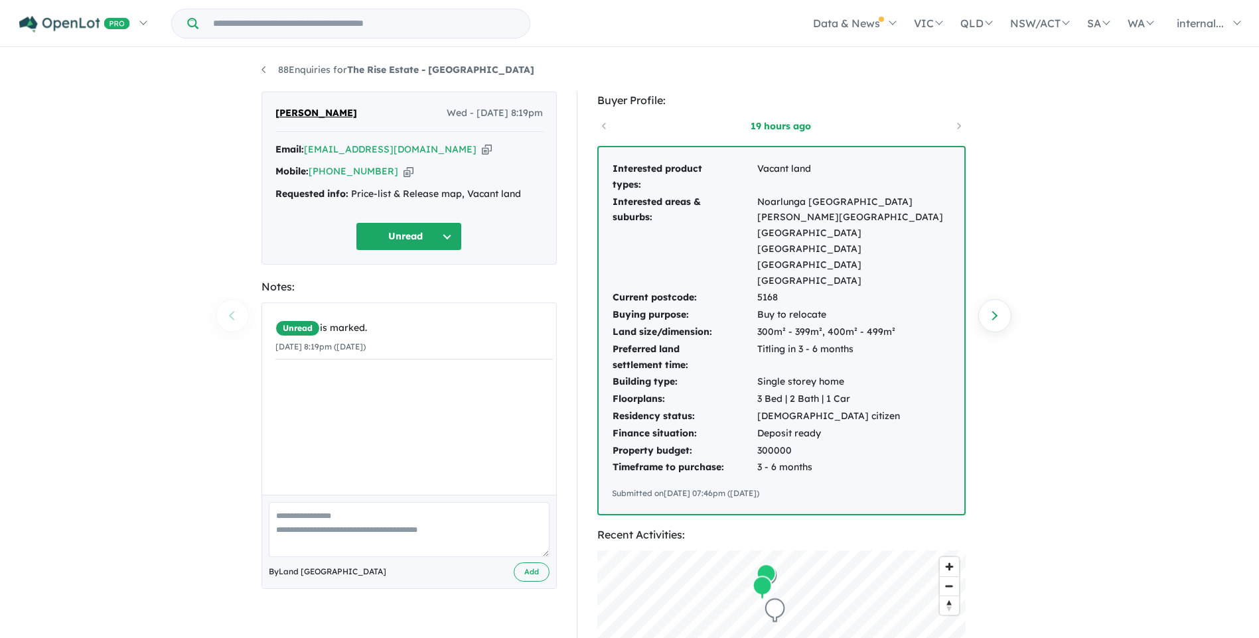
drag, startPoint x: 391, startPoint y: 171, endPoint x: 123, endPoint y: 162, distance: 268.2
click at [403, 171] on icon "button" at bounding box center [408, 172] width 10 height 14
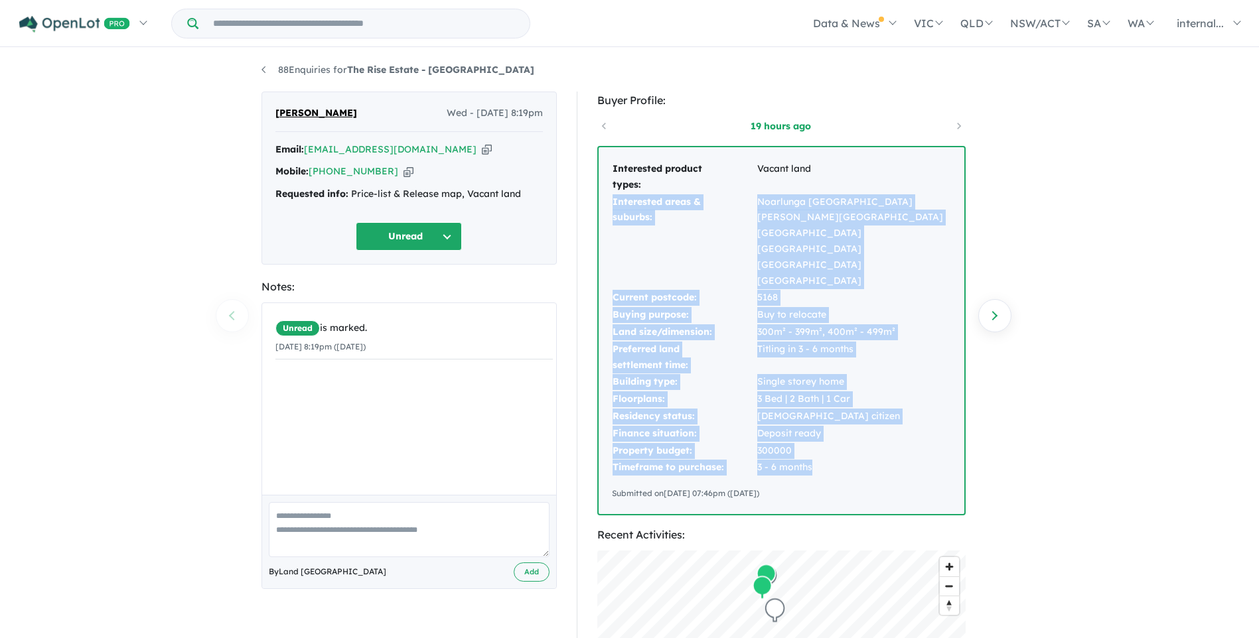
drag, startPoint x: 809, startPoint y: 423, endPoint x: 612, endPoint y: 208, distance: 291.6
click at [612, 208] on tbody "Interested product types: Vacant land Interested areas & suburbs: Noarlunga [GE…" at bounding box center [781, 319] width 339 height 316
copy tbody "Interested areas & suburbs: Noarlunga [GEOGRAPHIC_DATA][PERSON_NAME][GEOGRAPHIC…"
drag, startPoint x: 831, startPoint y: 329, endPoint x: 837, endPoint y: 409, distance: 80.5
click at [831, 374] on td "Single storey home" at bounding box center [853, 382] width 194 height 17
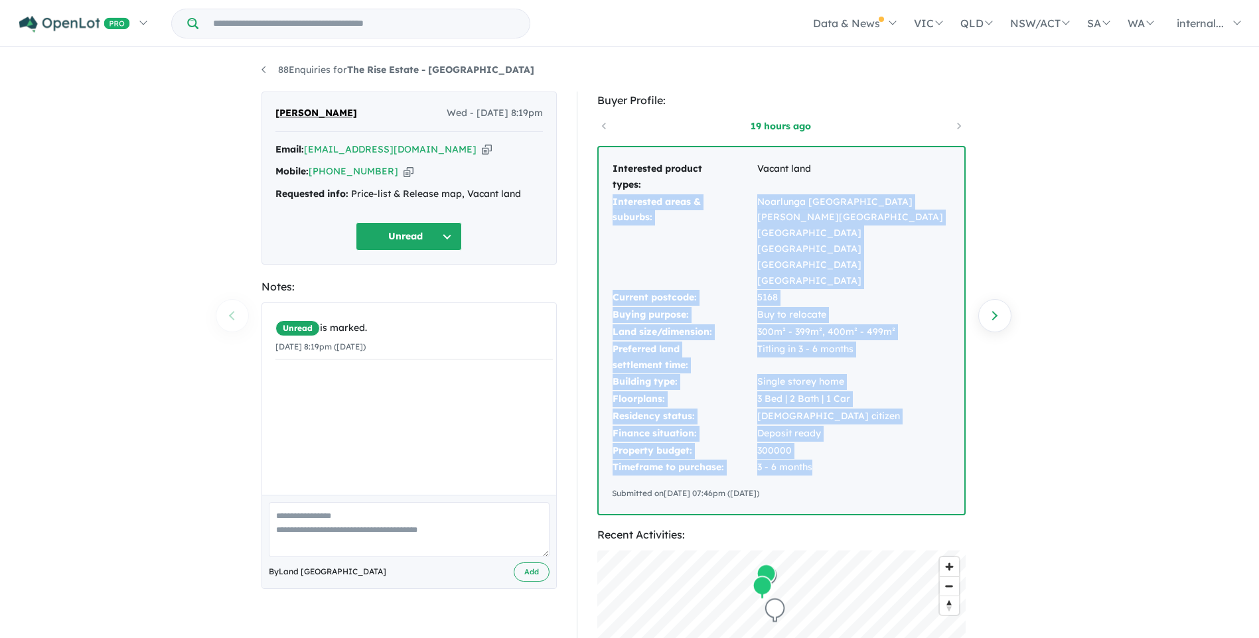
click at [809, 425] on td "Deposit ready" at bounding box center [853, 433] width 194 height 17
drag, startPoint x: 821, startPoint y: 418, endPoint x: 611, endPoint y: 208, distance: 297.4
click at [612, 208] on tbody "Interested product types: Vacant land Interested areas & suburbs: Noarlunga [GE…" at bounding box center [781, 319] width 339 height 316
copy tbody "Interested areas & suburbs: Noarlunga [GEOGRAPHIC_DATA][PERSON_NAME][GEOGRAPHIC…"
